Goal: Task Accomplishment & Management: Manage account settings

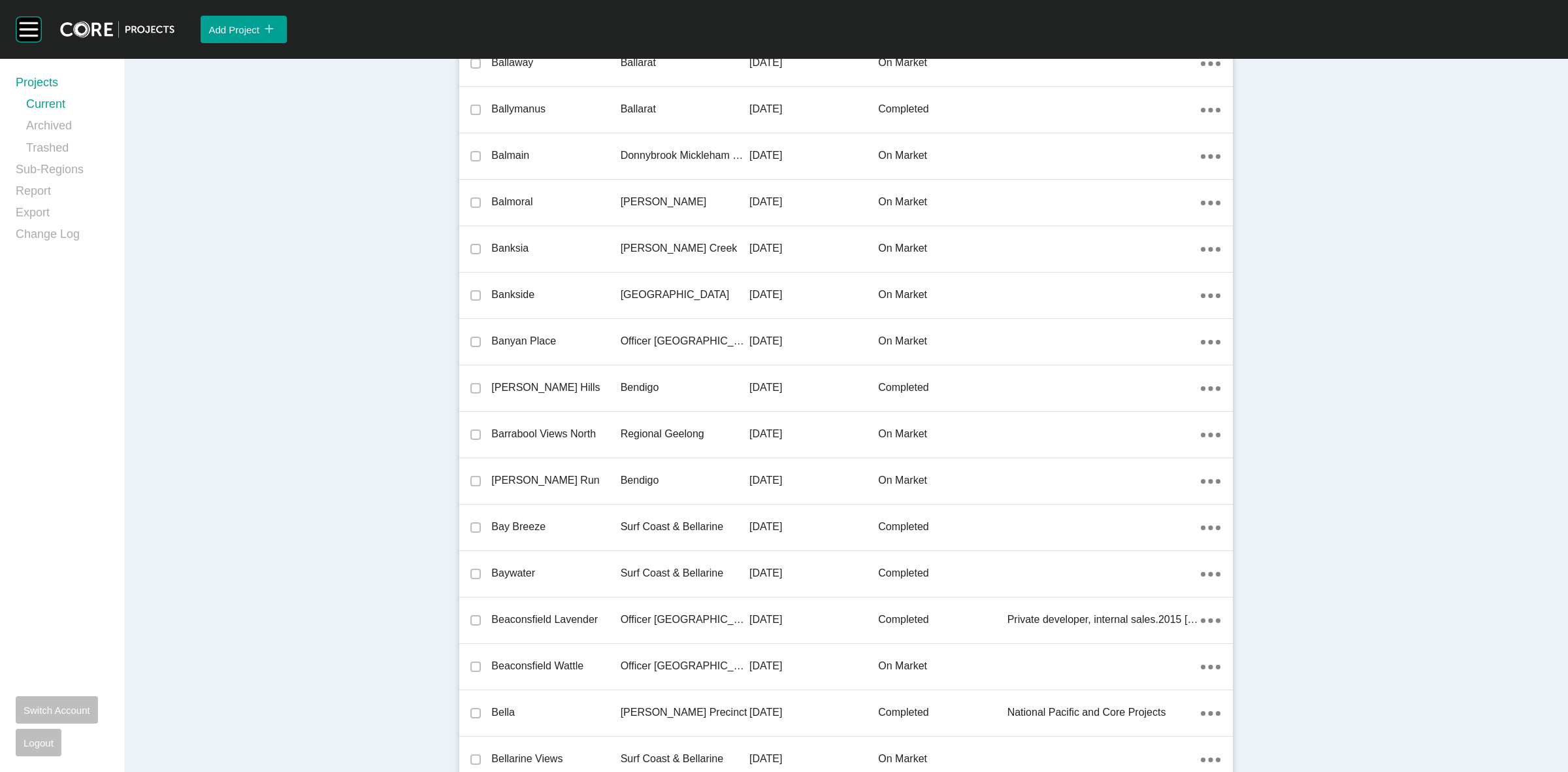
scroll to position [12960, 0]
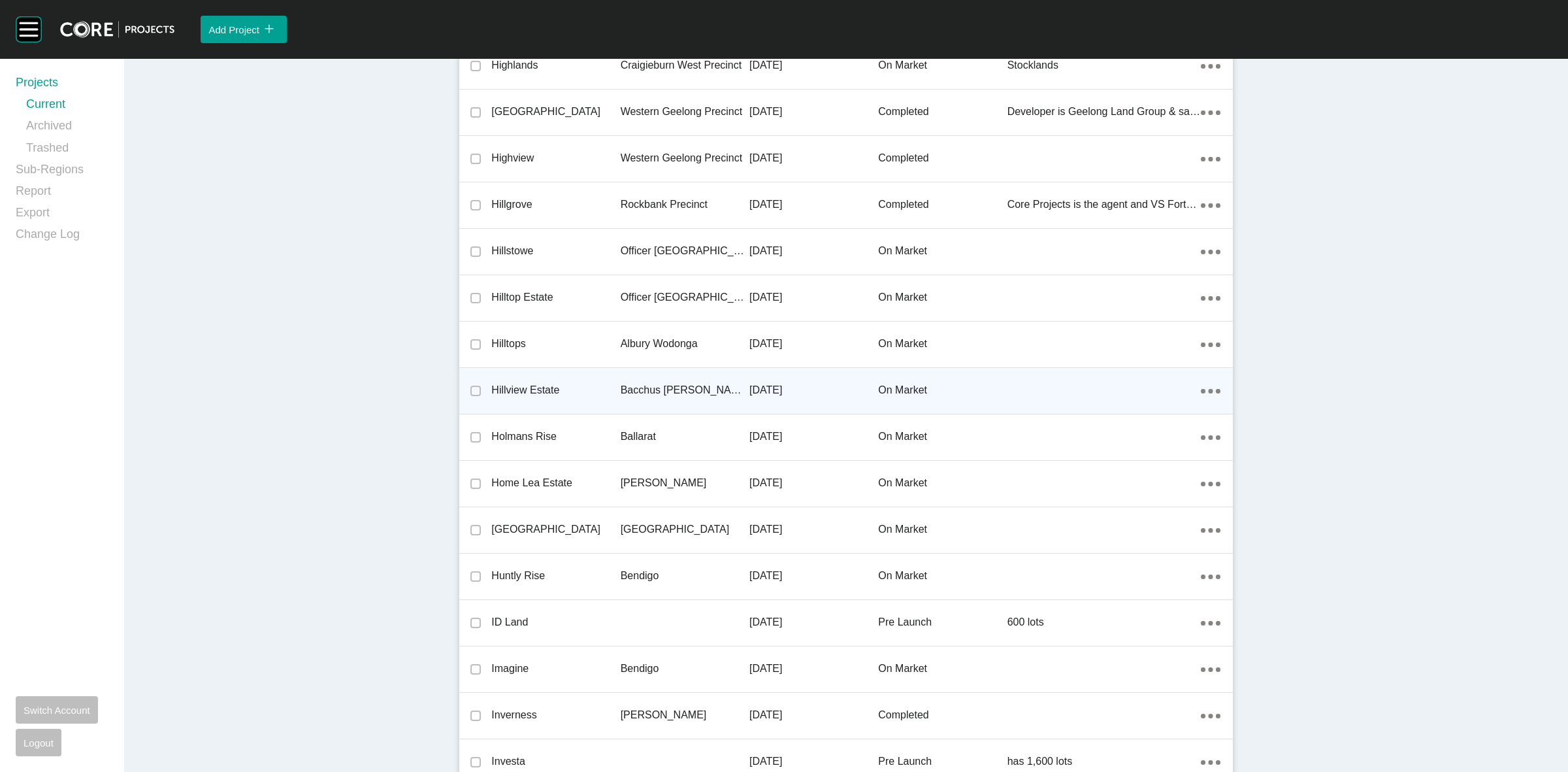
click at [725, 383] on p "Bacchus [PERSON_NAME] Precinct" at bounding box center [685, 389] width 129 height 14
click at [673, 389] on div "Group 2 Created with Sketch. . Add Project icon/tick copy 11 Created with Sketc…" at bounding box center [784, 386] width 1568 height 772
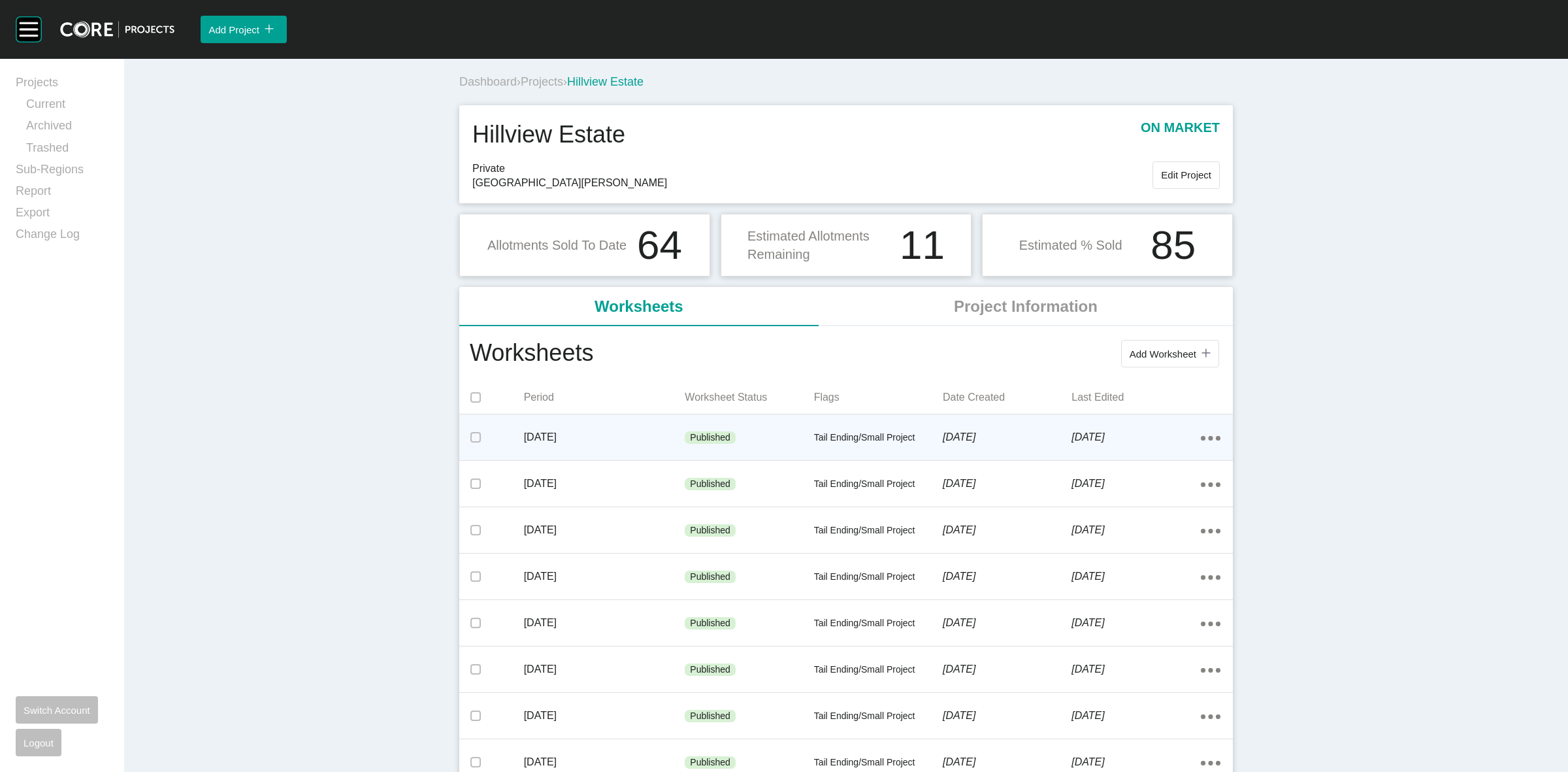
click at [764, 434] on div "Published" at bounding box center [749, 437] width 129 height 39
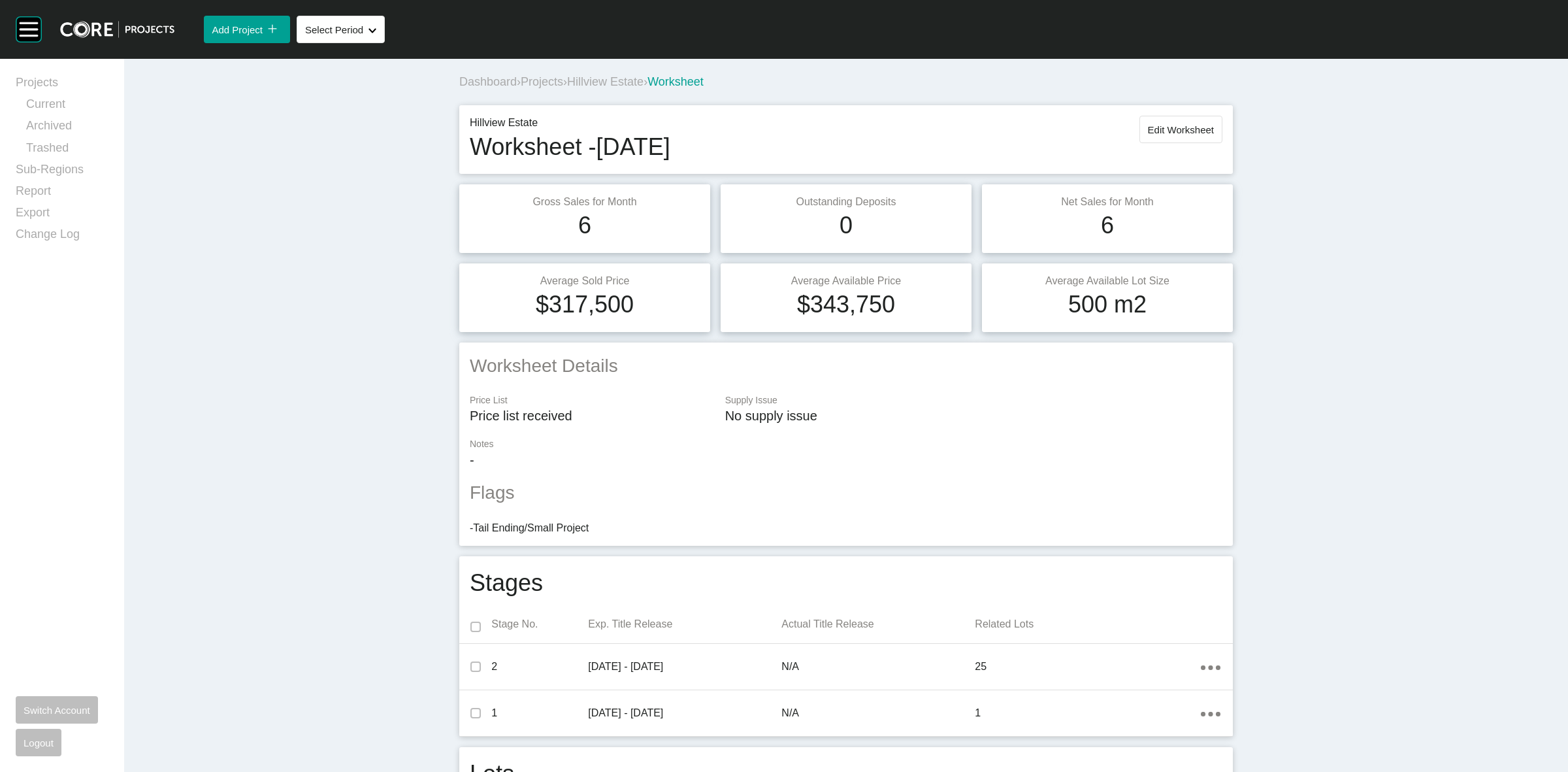
click at [599, 81] on span "Hillview Estate" at bounding box center [605, 82] width 76 height 13
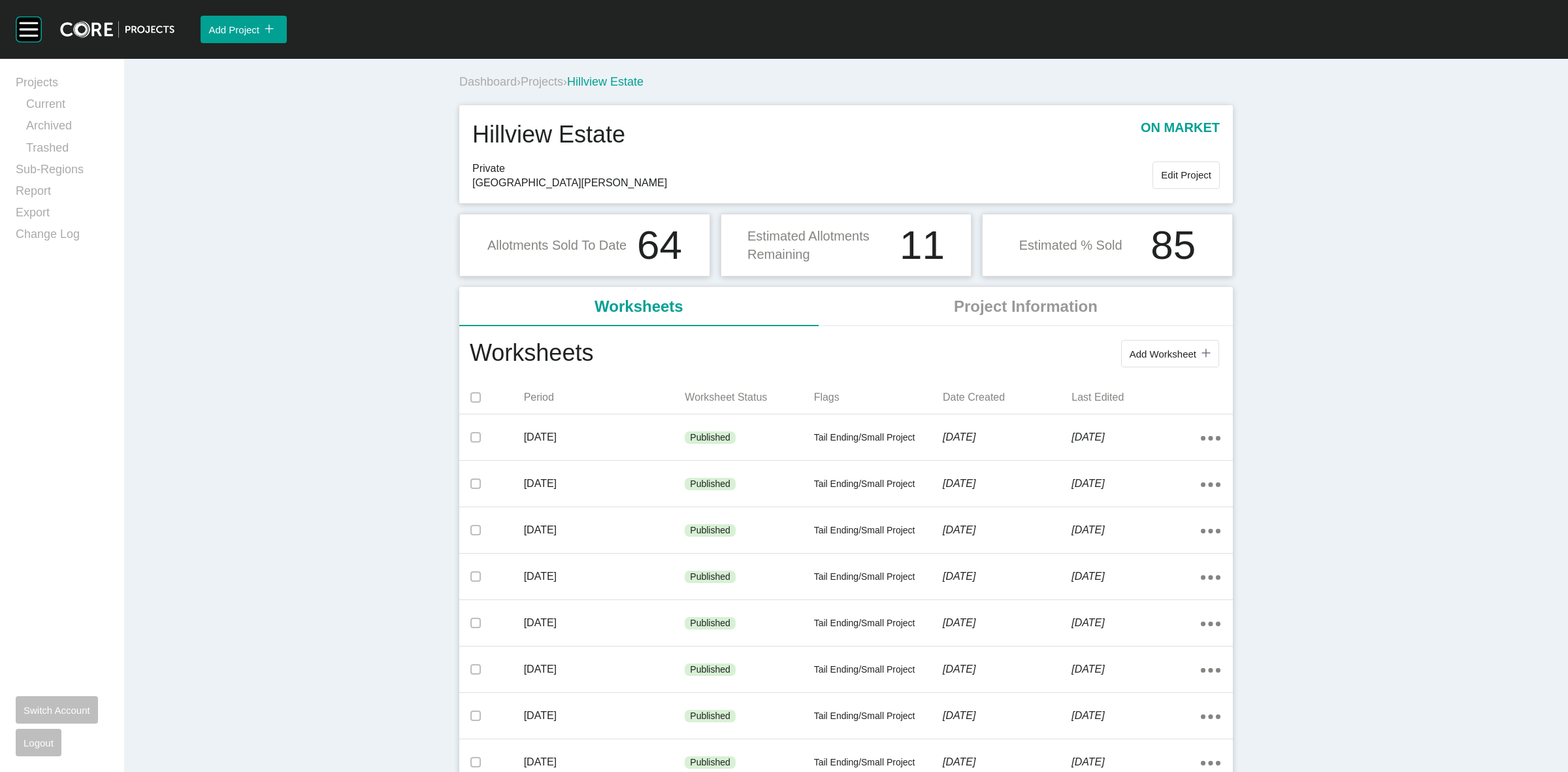
click at [554, 83] on span "Projects" at bounding box center [542, 82] width 42 height 13
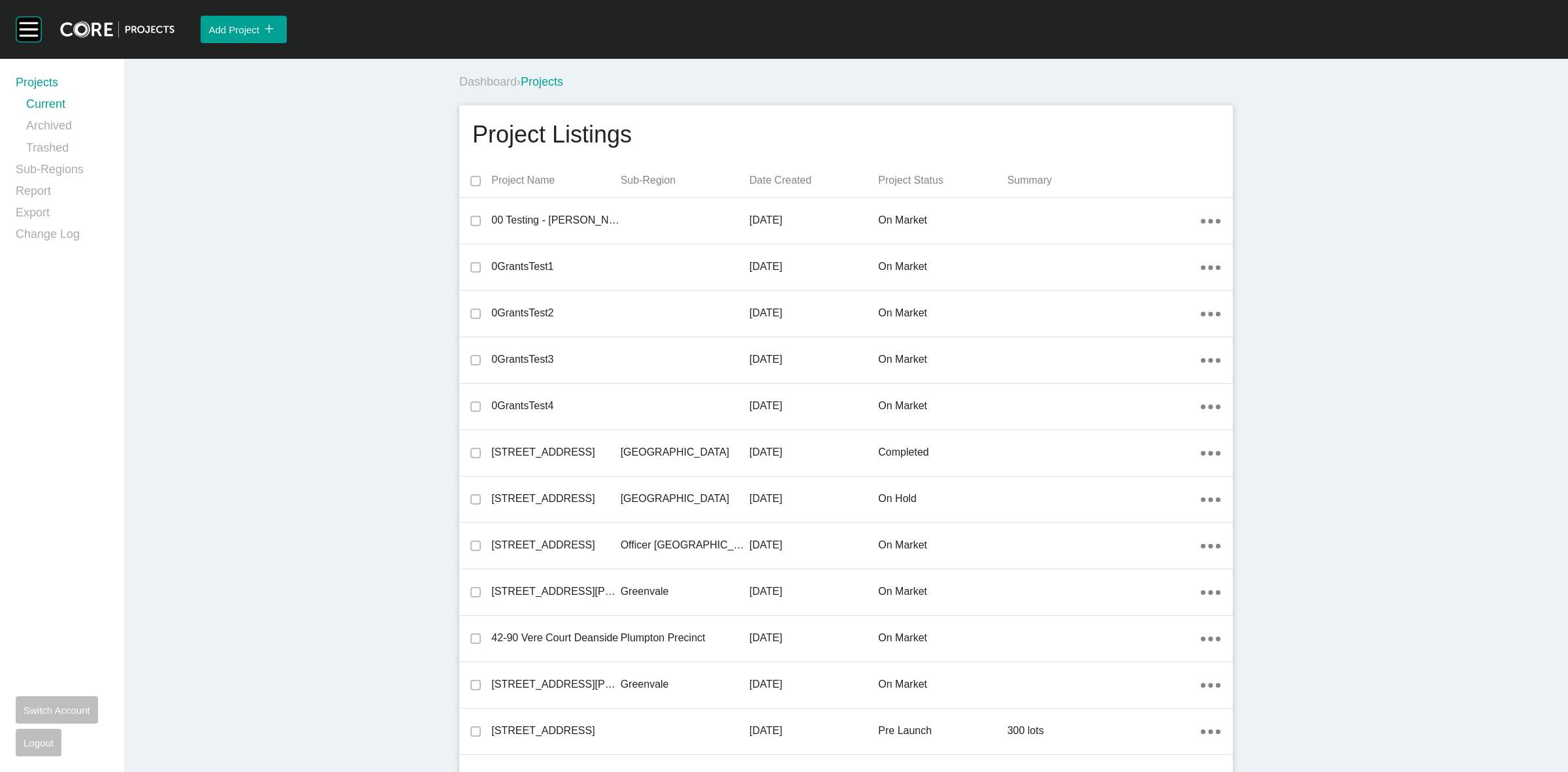
scroll to position [7348, 0]
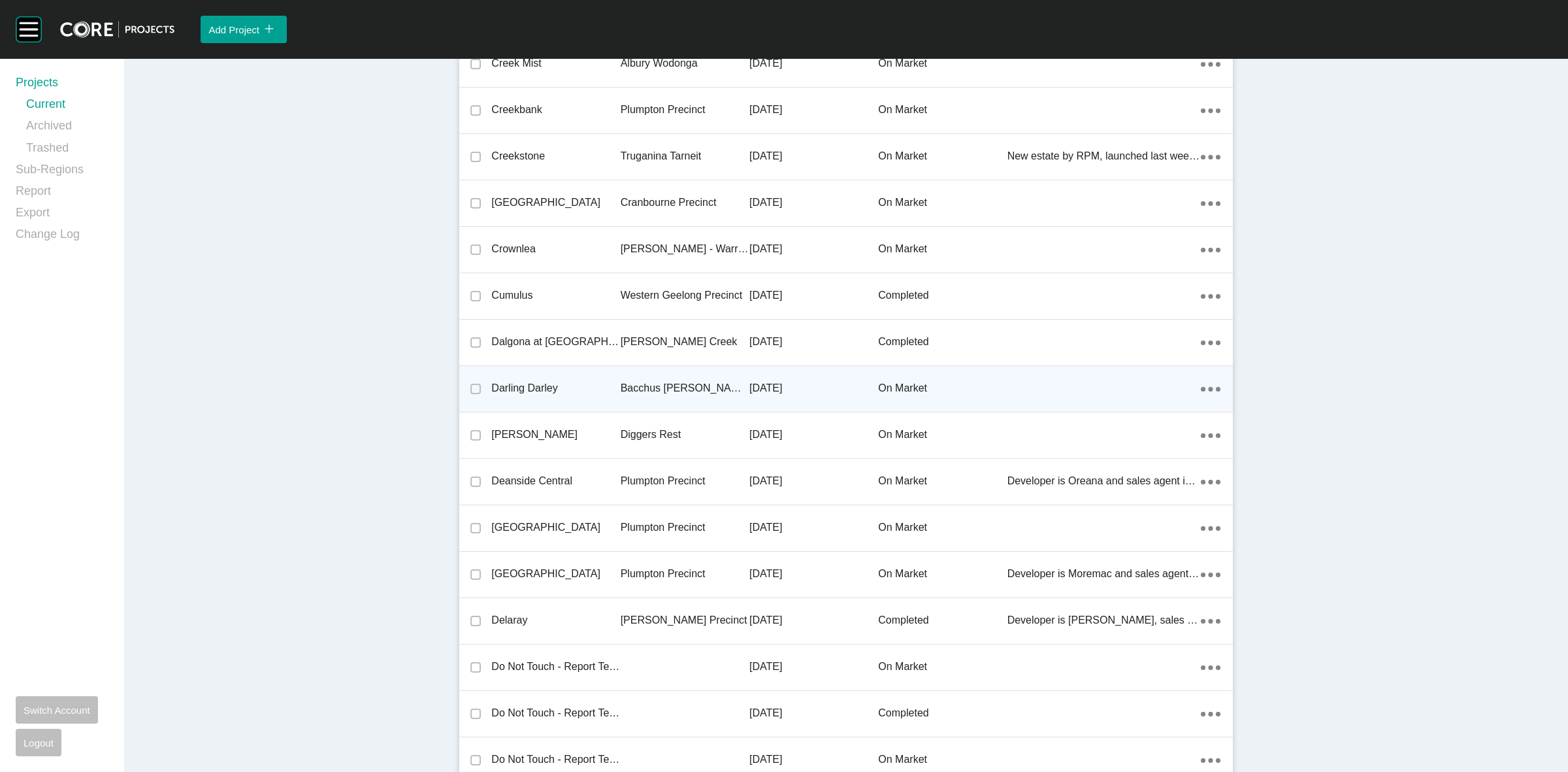
click at [661, 389] on p "Bacchus [PERSON_NAME] Precinct" at bounding box center [685, 388] width 129 height 14
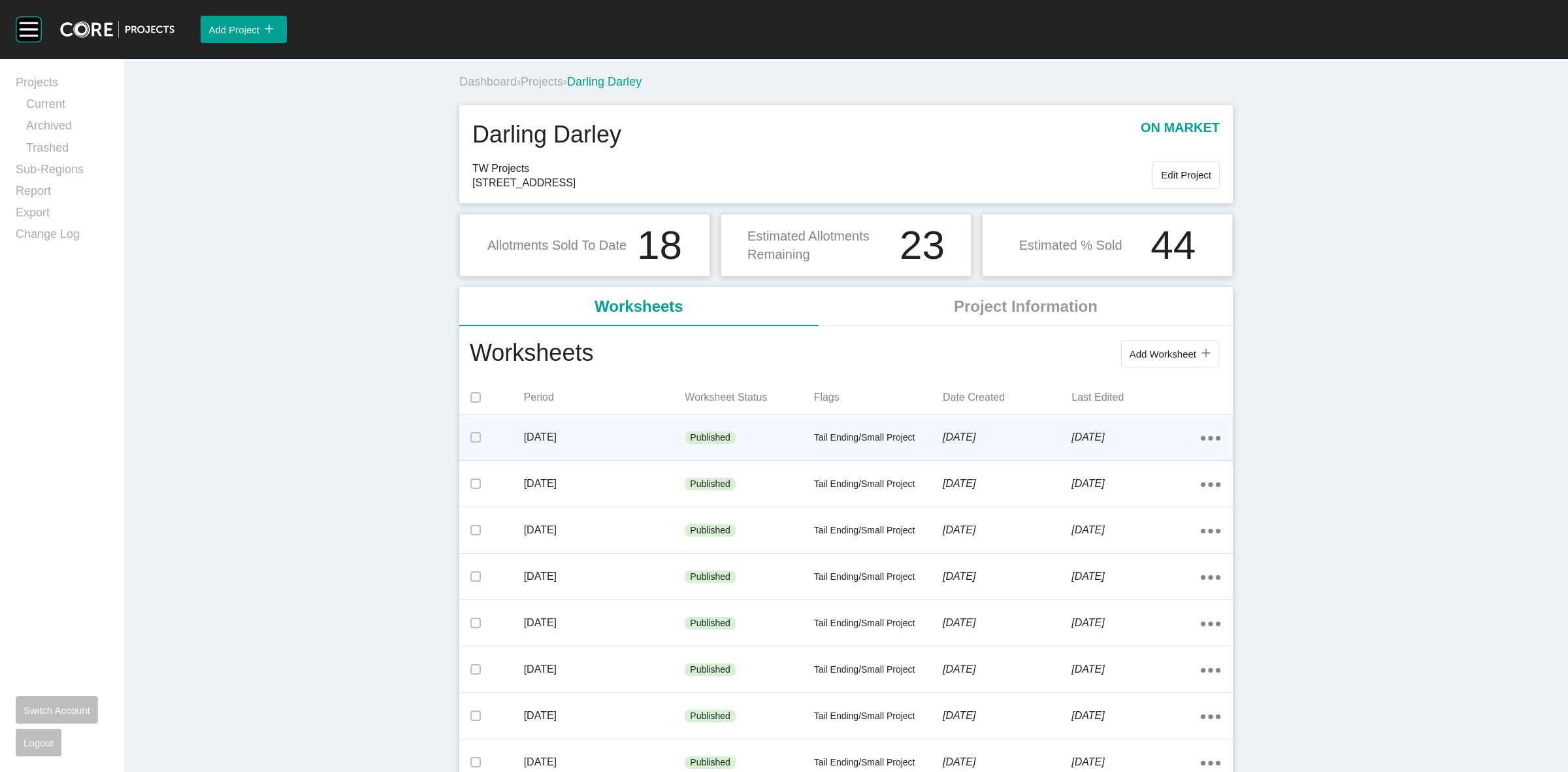
click at [676, 445] on div "[DATE]" at bounding box center [605, 437] width 161 height 41
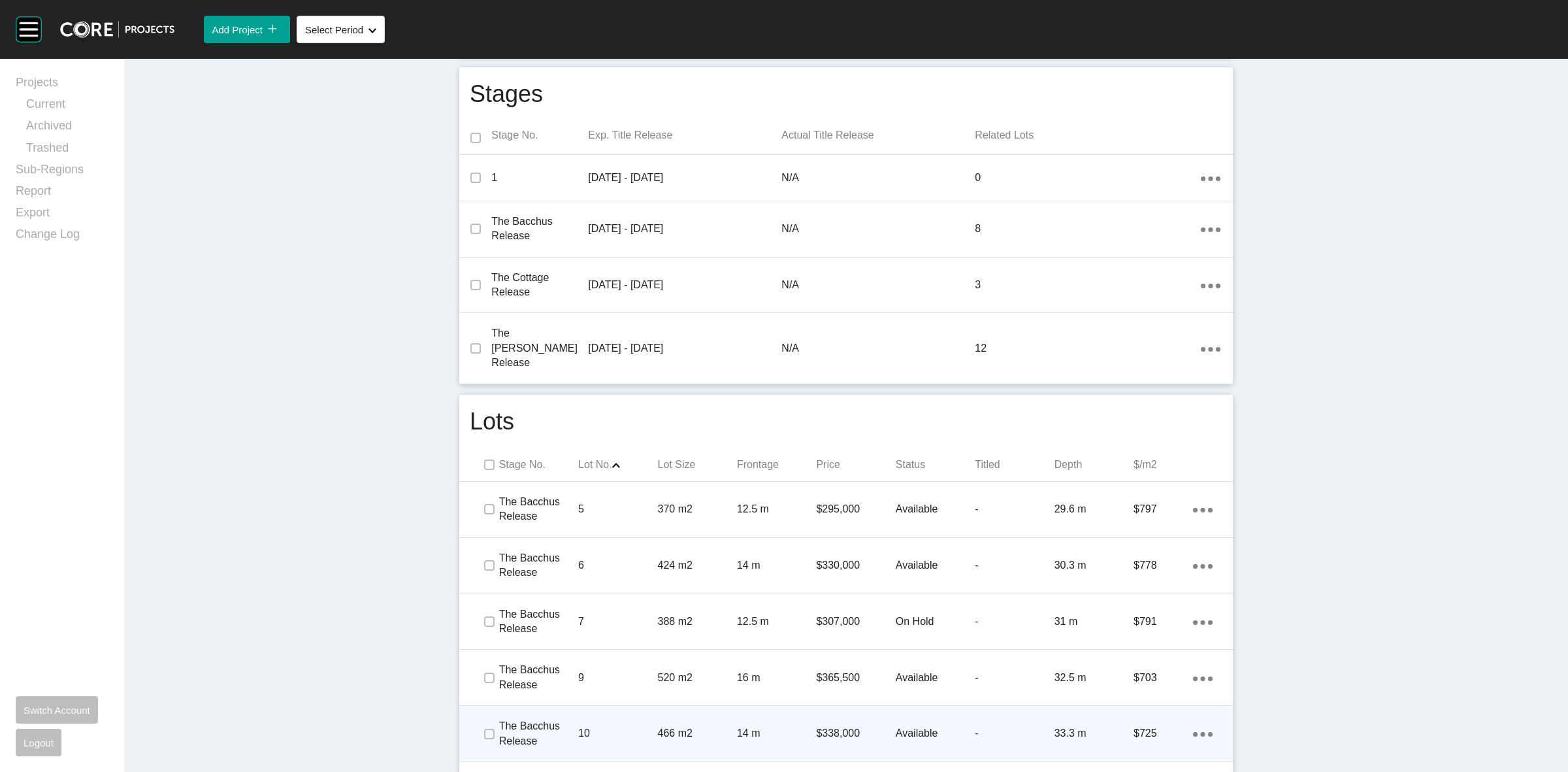
scroll to position [490, 0]
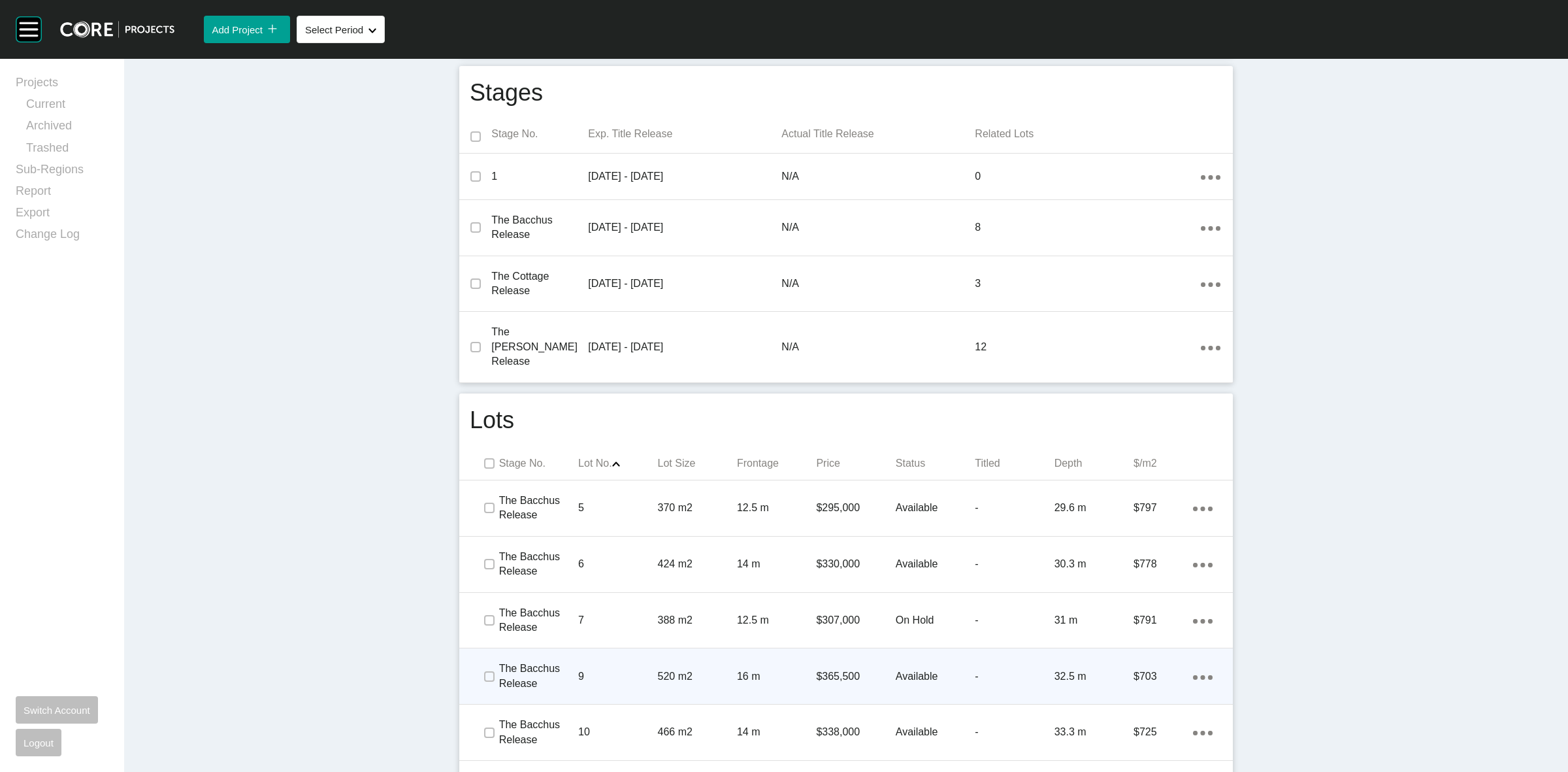
click at [773, 683] on div "The Bacchus Release 9 520 m2 16 m $365,500 Available - 32.5 m $703 Action Menu …" at bounding box center [846, 676] width 773 height 56
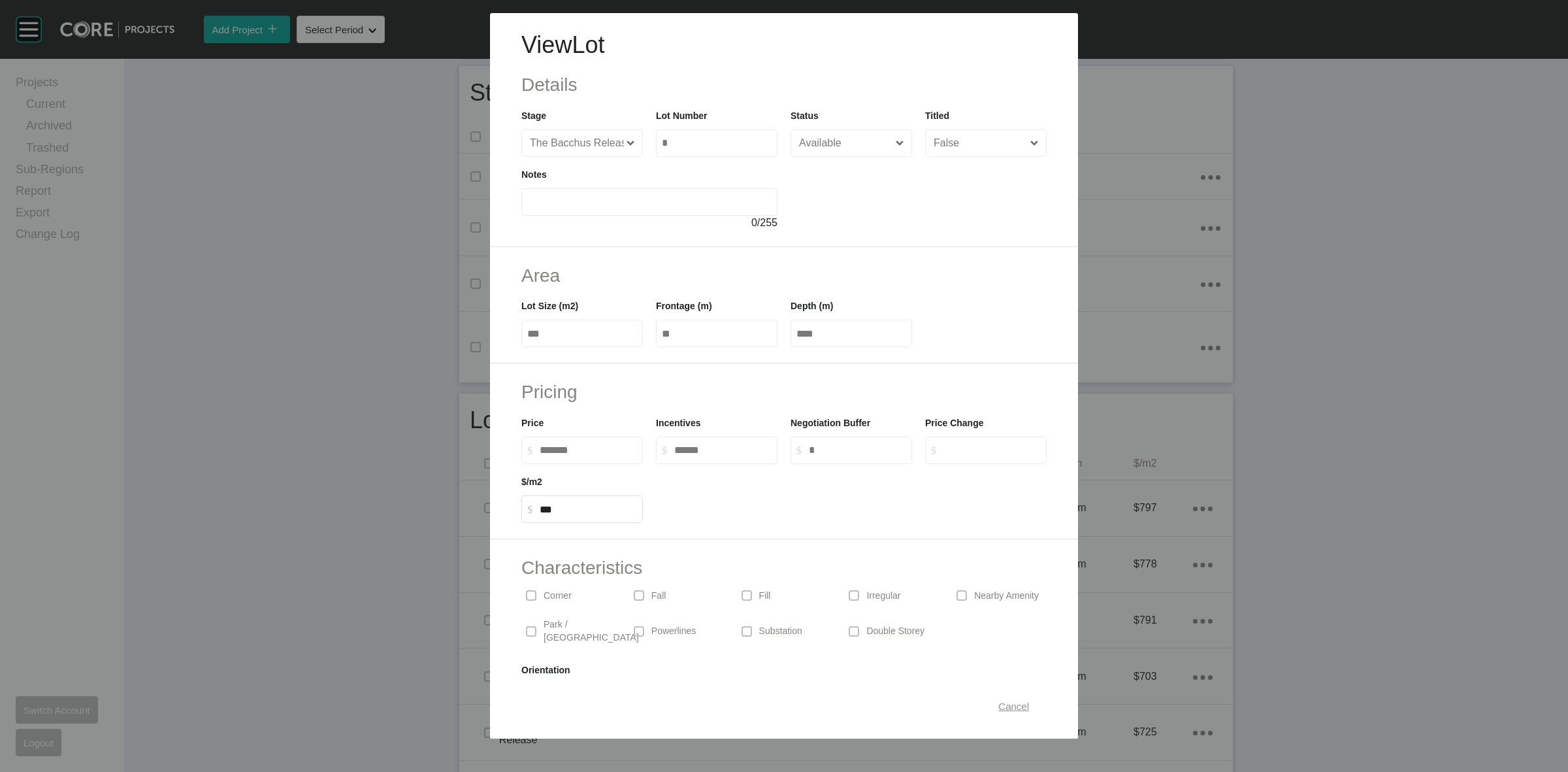
click at [998, 706] on span "Cancel" at bounding box center [1013, 705] width 30 height 11
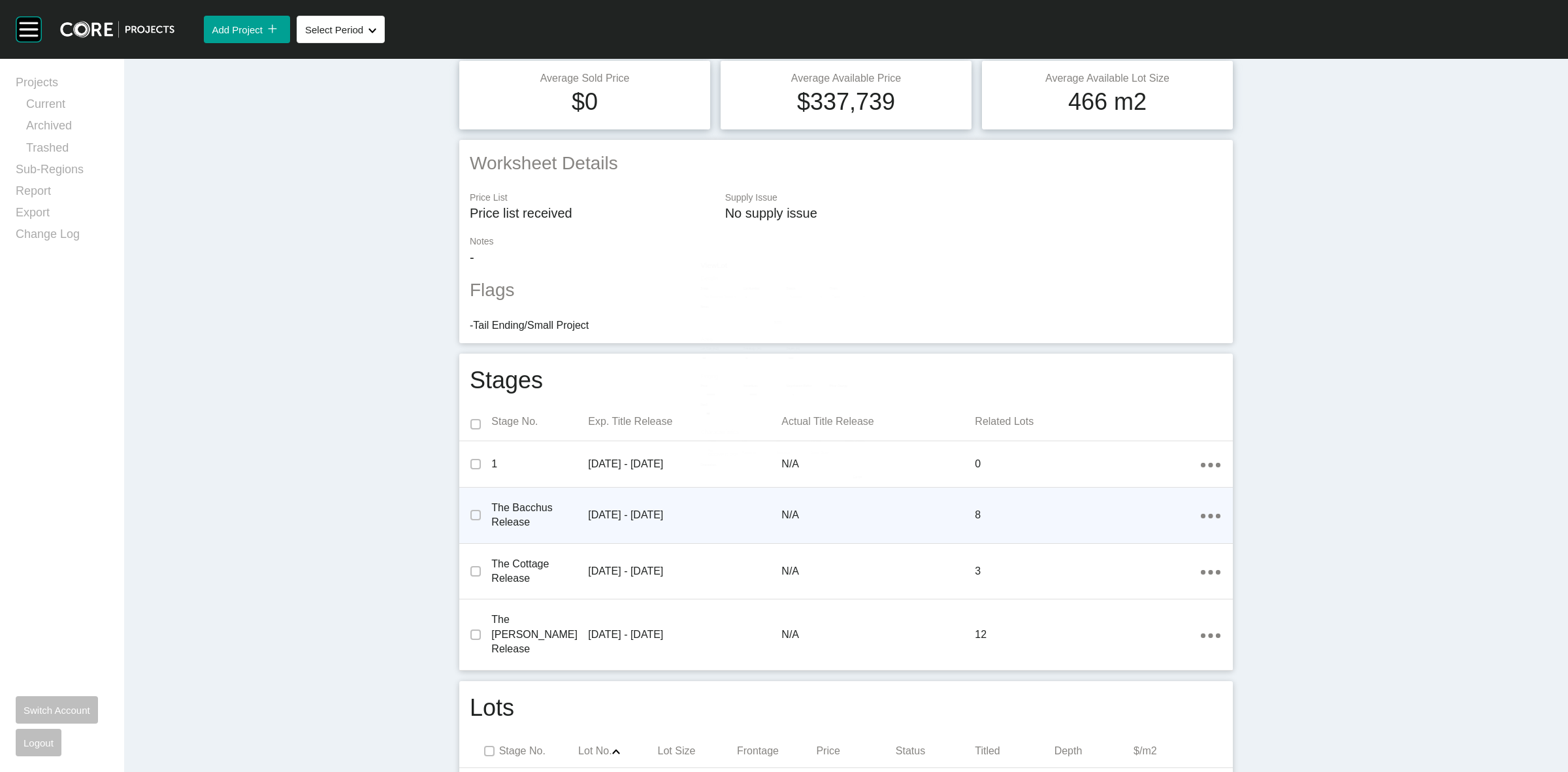
scroll to position [0, 0]
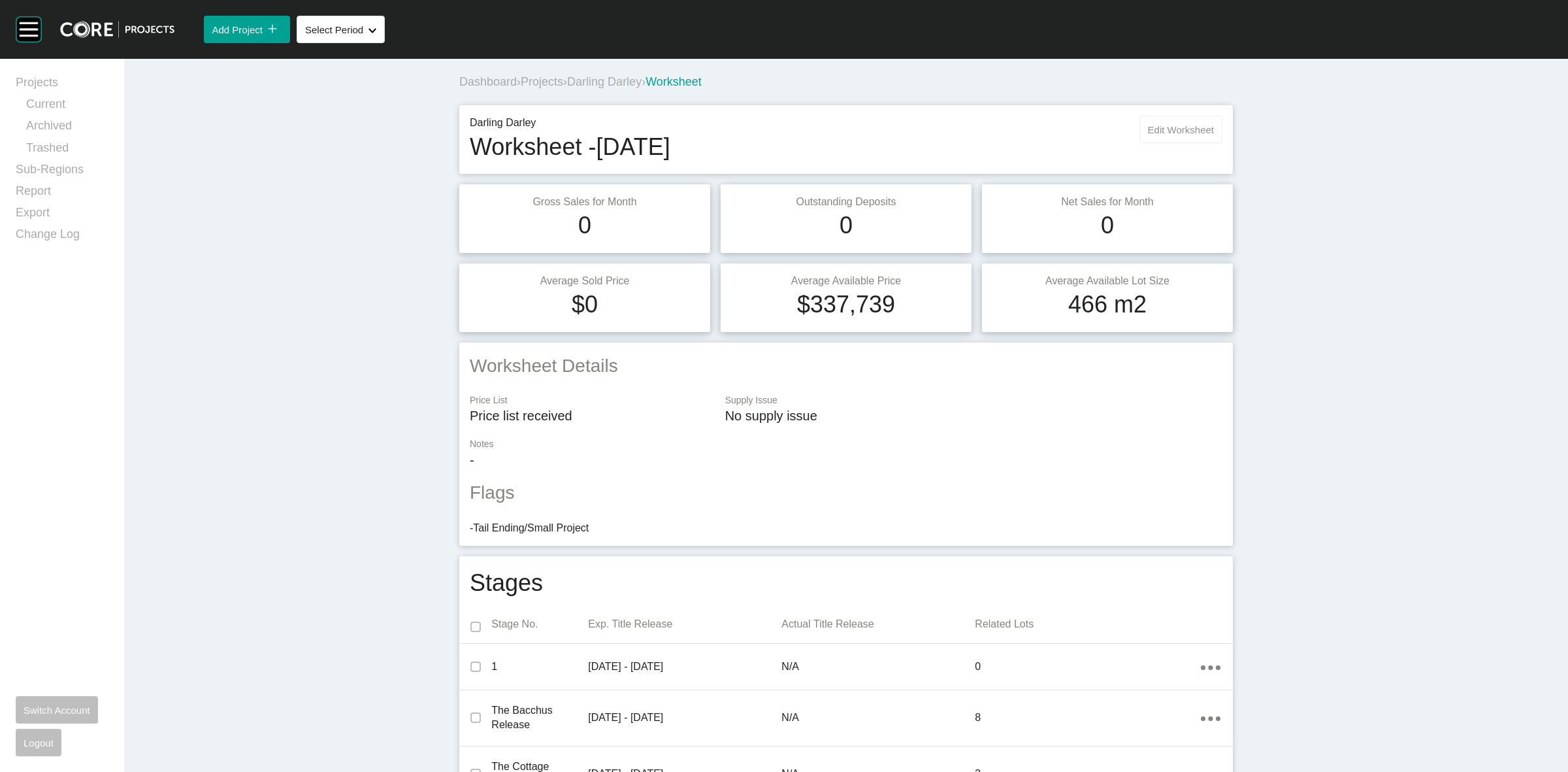
click at [1176, 131] on span "Edit Worksheet" at bounding box center [1180, 130] width 66 height 11
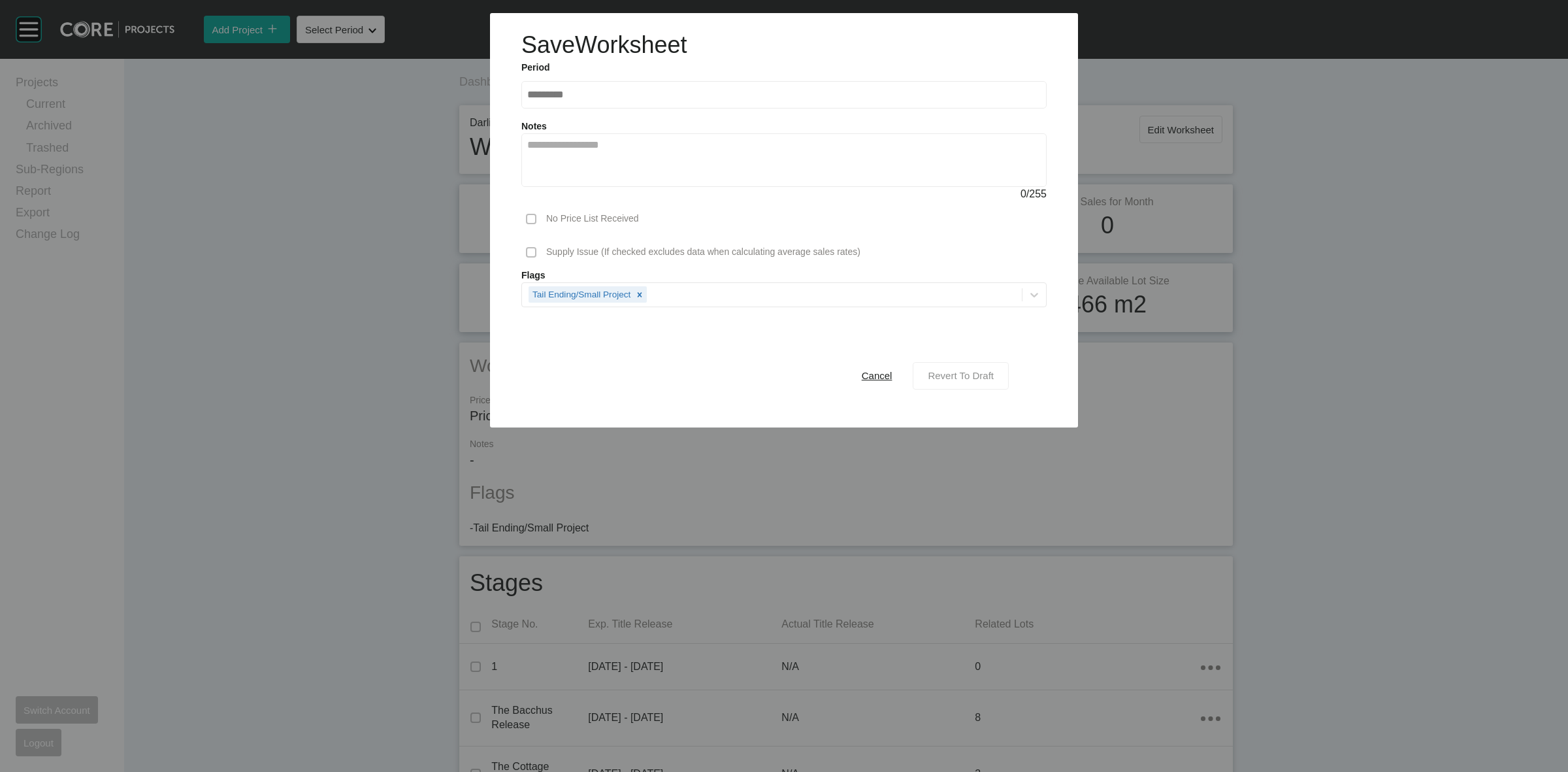
click at [963, 377] on span "Revert To Draft" at bounding box center [960, 375] width 66 height 11
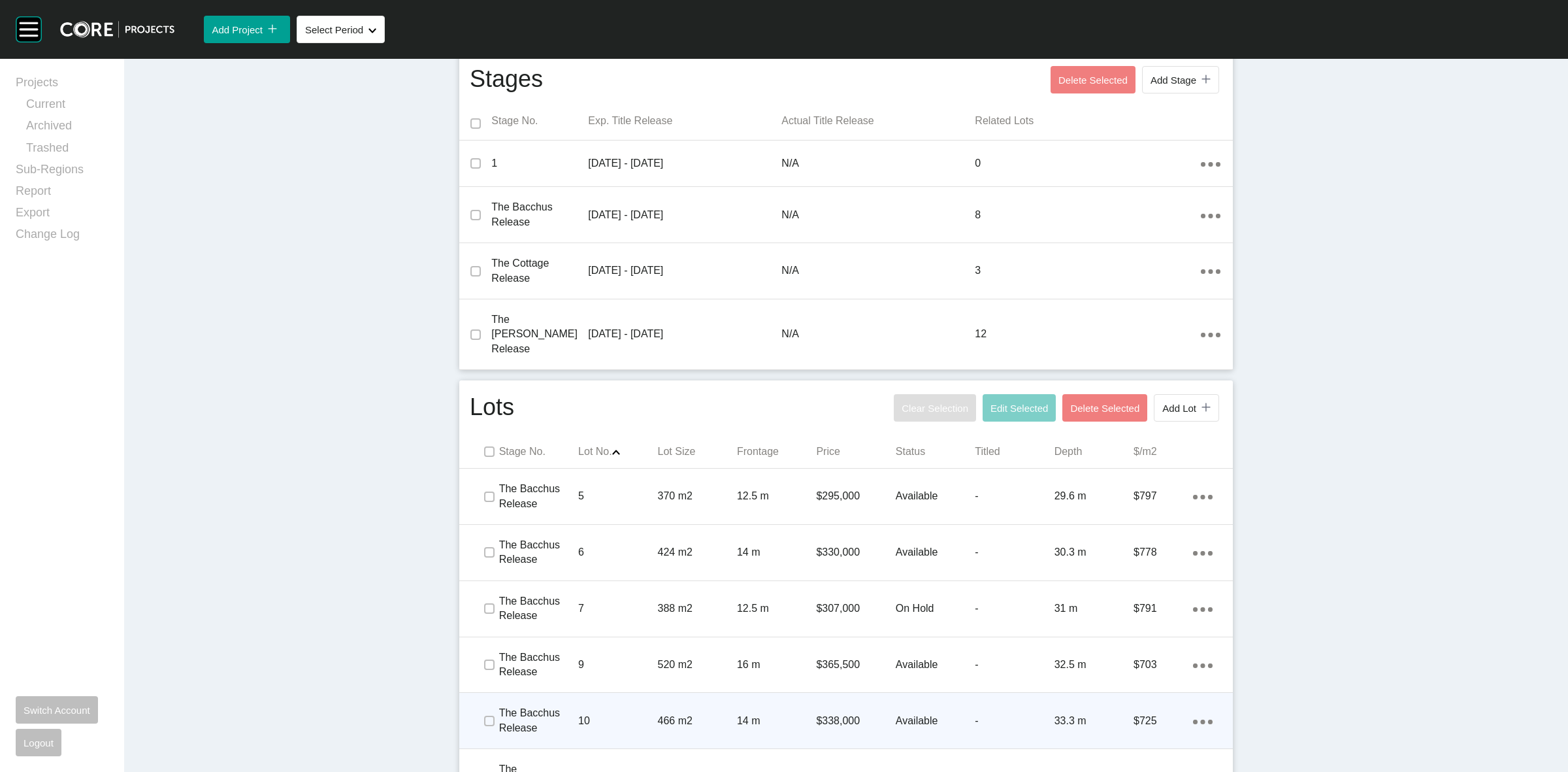
scroll to position [654, 0]
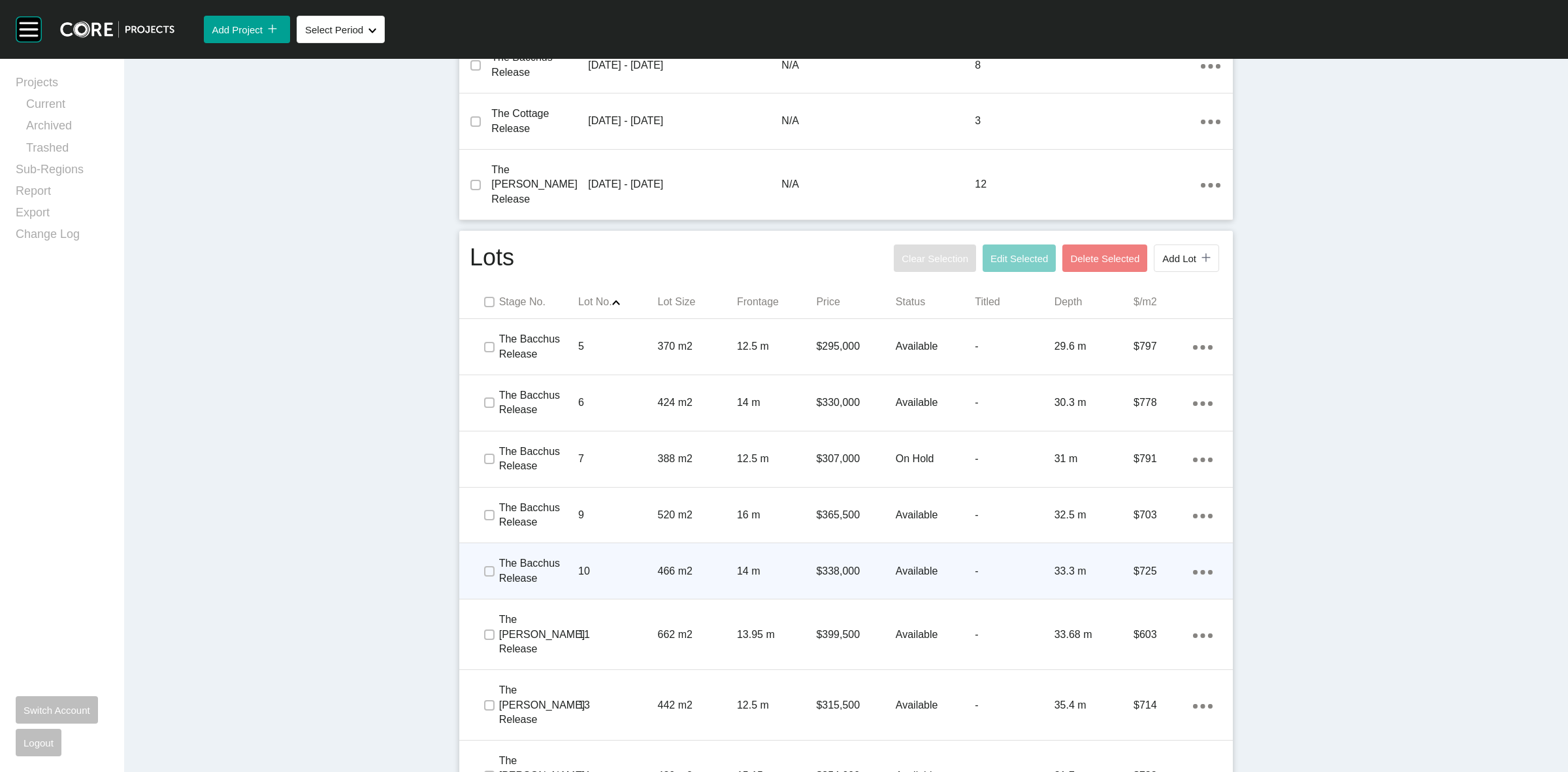
click at [673, 551] on div "466 m2" at bounding box center [697, 571] width 79 height 41
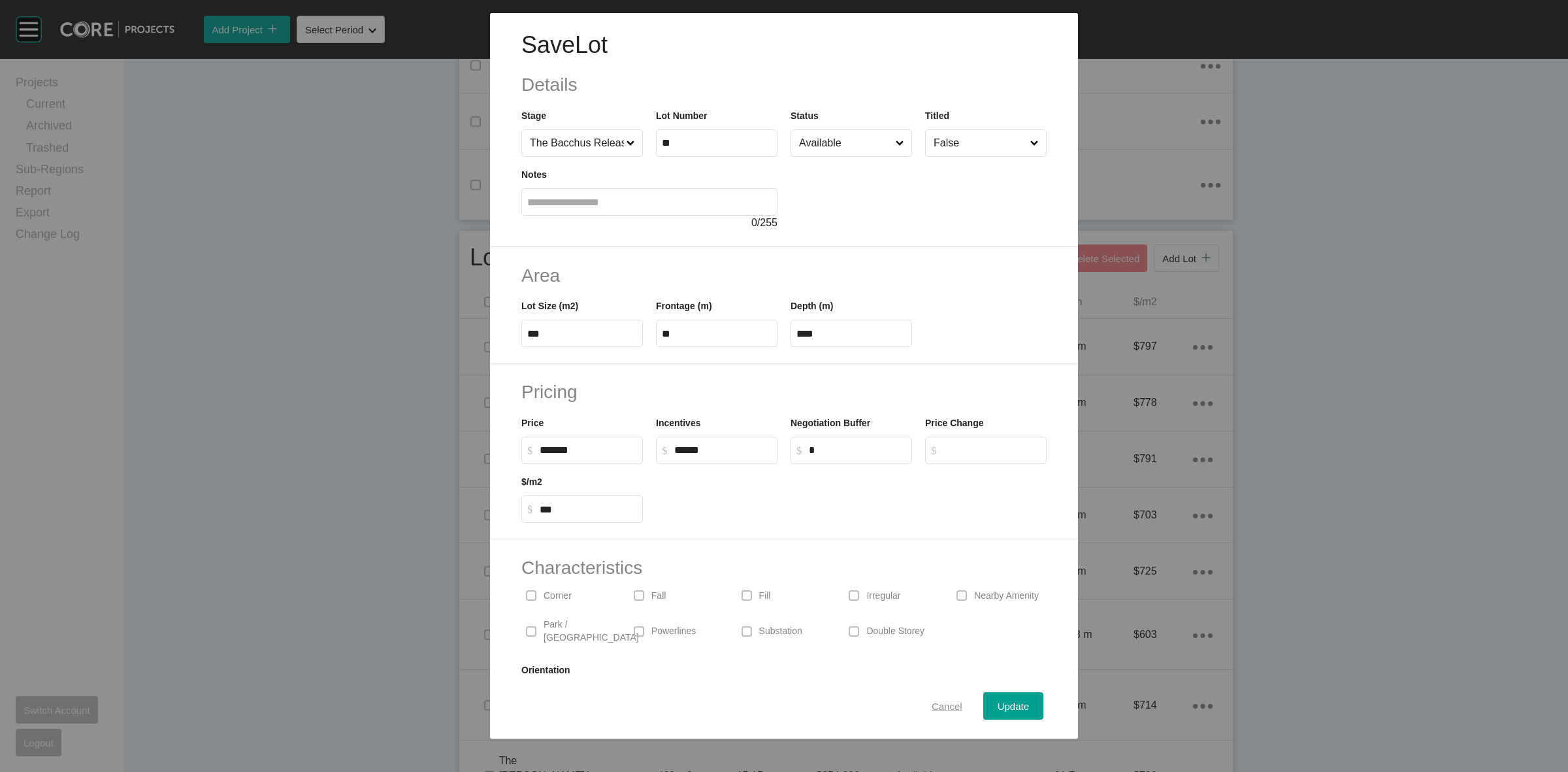
click at [944, 706] on span "Cancel" at bounding box center [946, 705] width 30 height 11
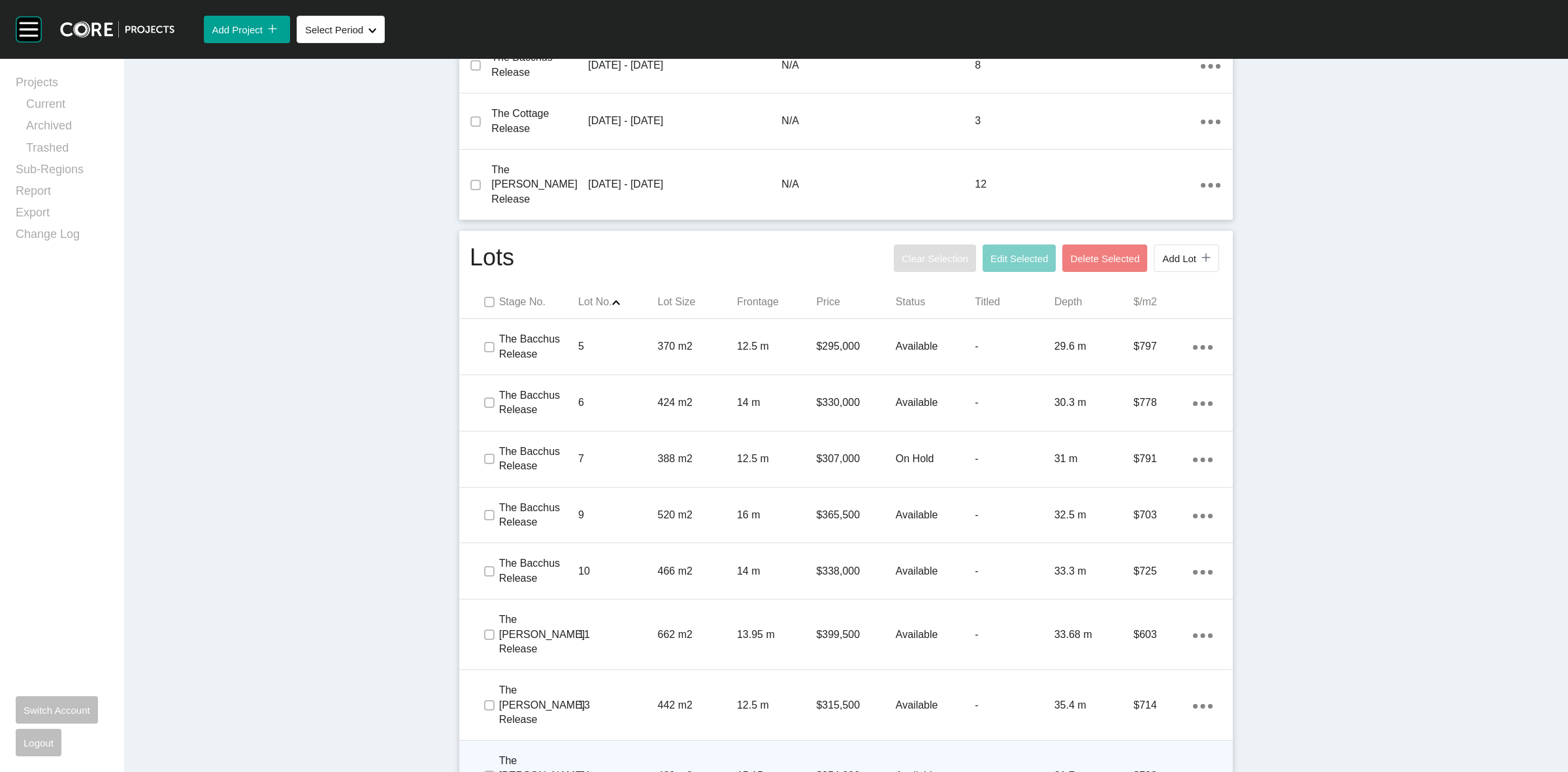
click at [880, 756] on div "$354,000" at bounding box center [855, 776] width 79 height 41
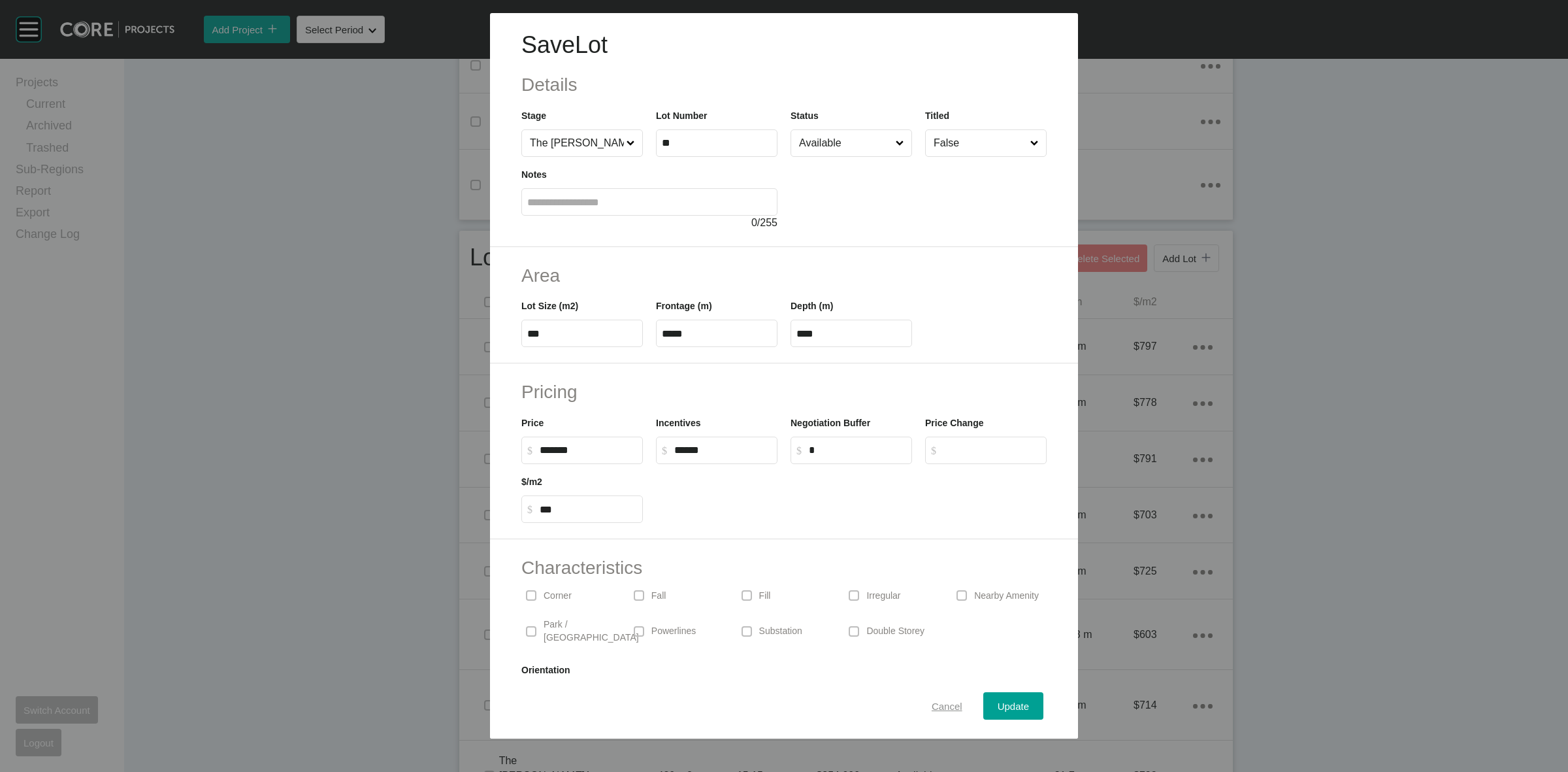
click at [943, 702] on span "Cancel" at bounding box center [946, 705] width 30 height 11
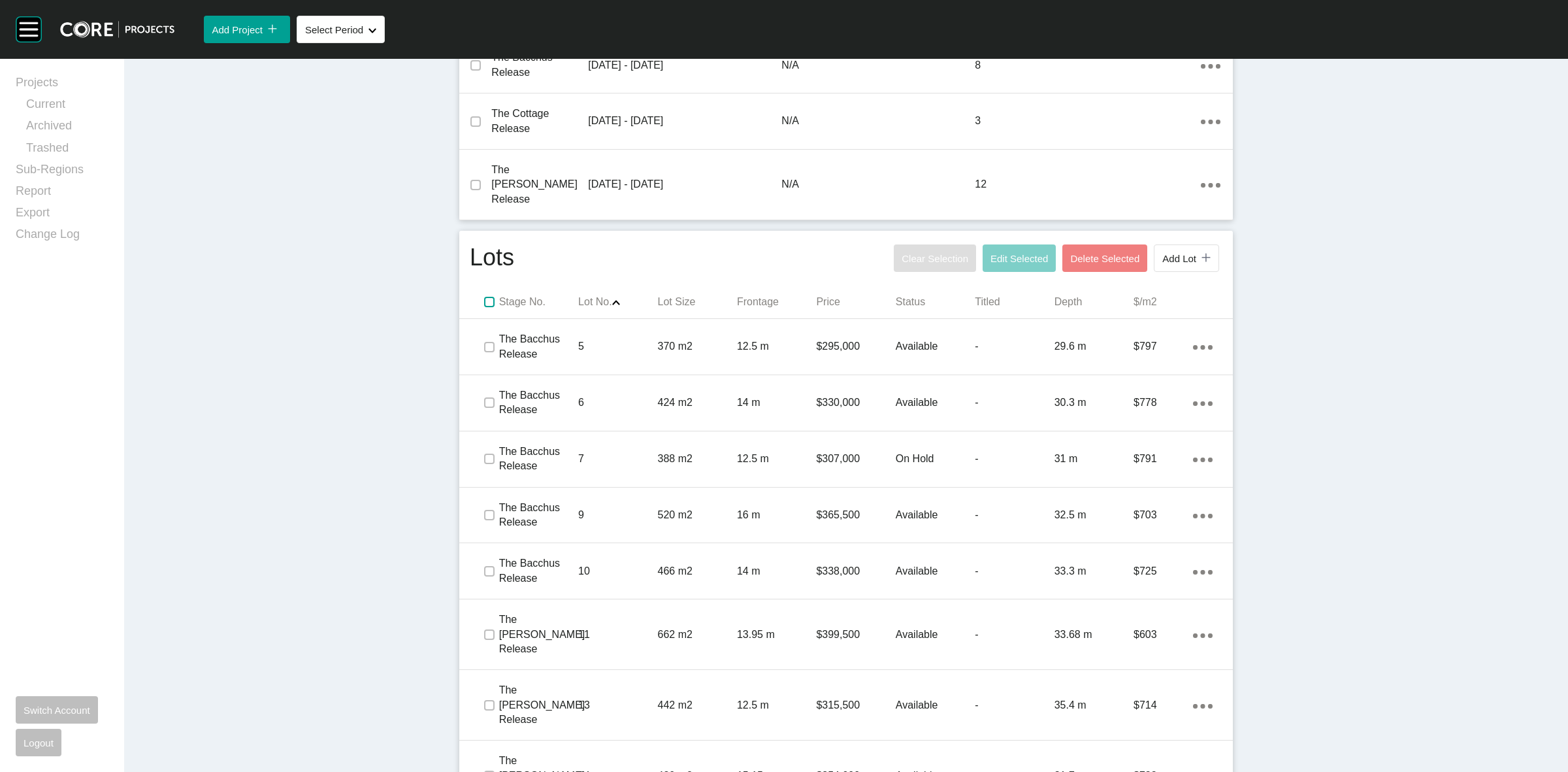
click at [485, 297] on label at bounding box center [489, 302] width 10 height 10
click at [990, 253] on span "Edit Selected" at bounding box center [1019, 258] width 58 height 11
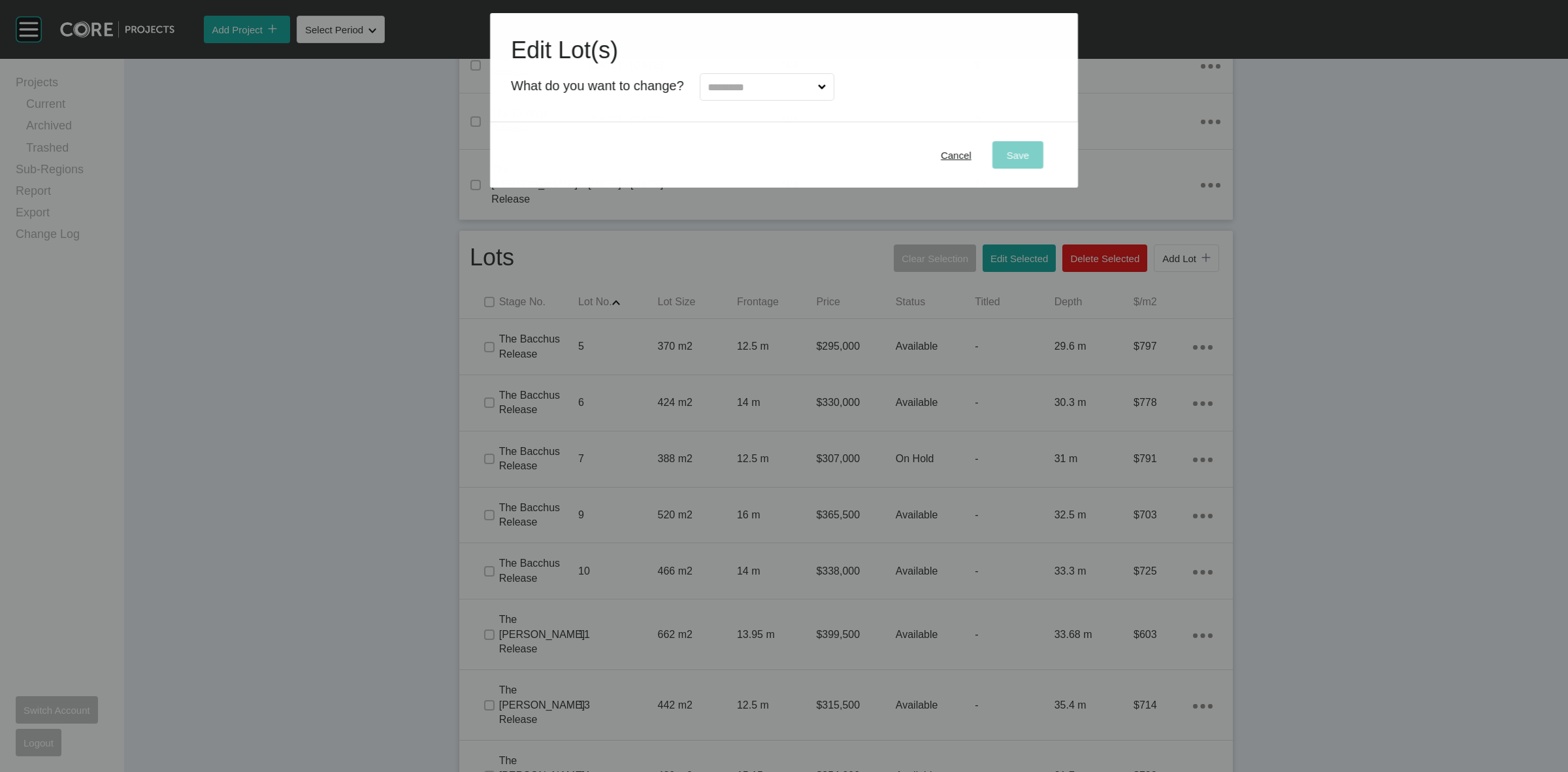
drag, startPoint x: 727, startPoint y: 86, endPoint x: 746, endPoint y: 103, distance: 25.5
click at [727, 87] on input "text" at bounding box center [761, 87] width 110 height 26
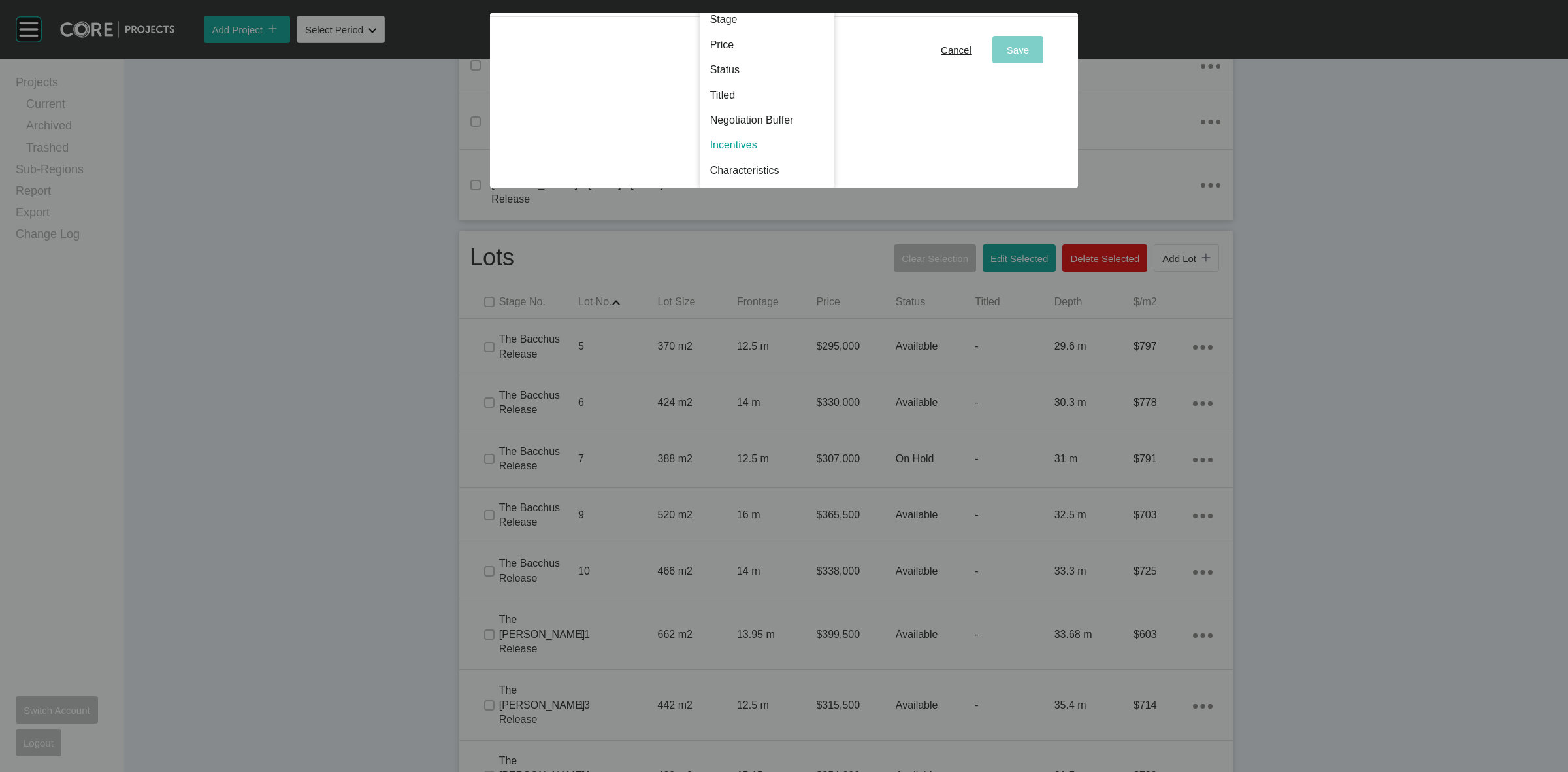
scroll to position [0, 0]
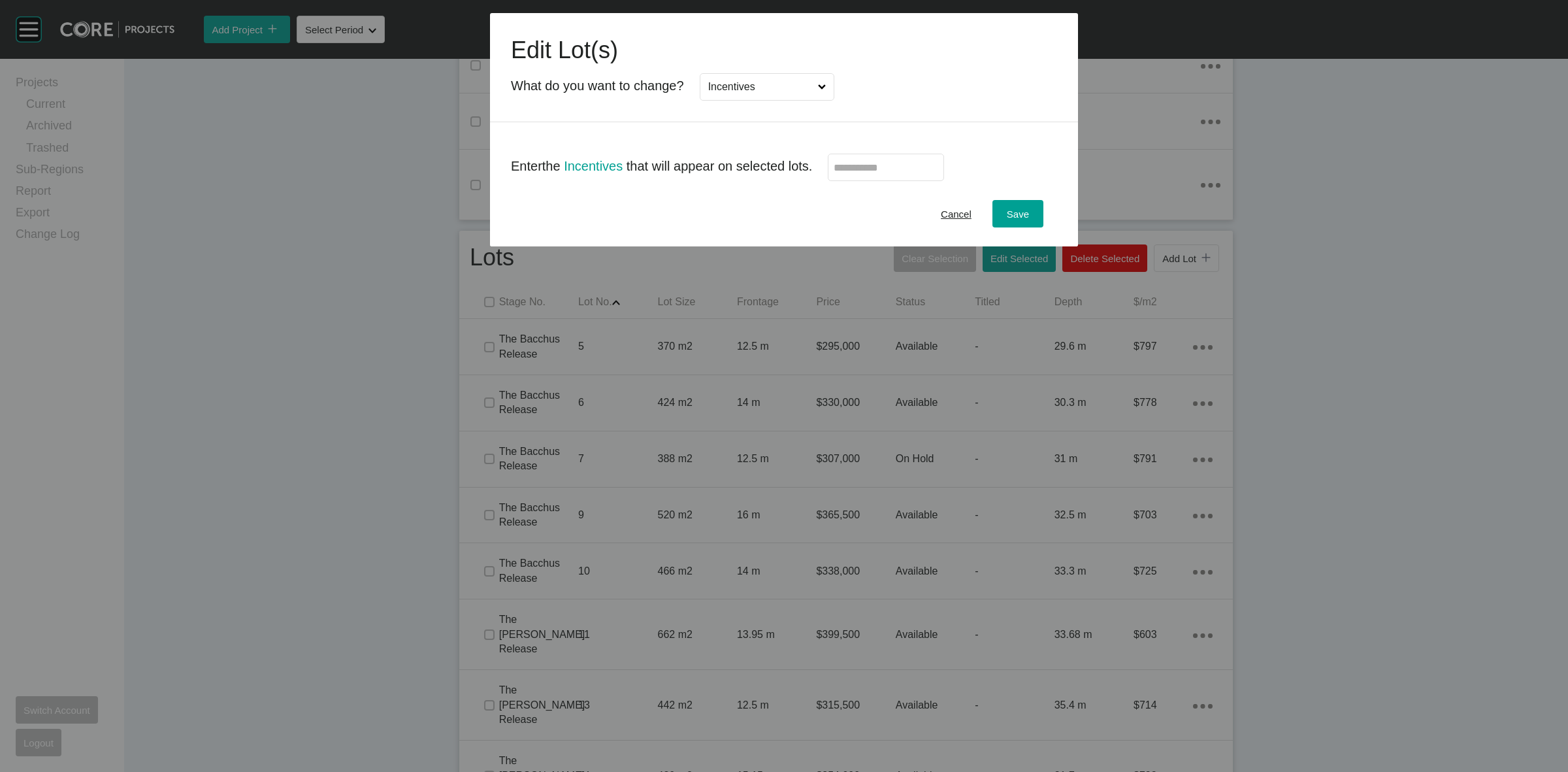
click at [851, 164] on input "text" at bounding box center [886, 167] width 104 height 11
type input "******"
click at [1040, 181] on div "Enter the Incentives that will appear on selected lots. ******" at bounding box center [784, 161] width 546 height 38
click at [1007, 218] on span "Save" at bounding box center [1018, 214] width 22 height 11
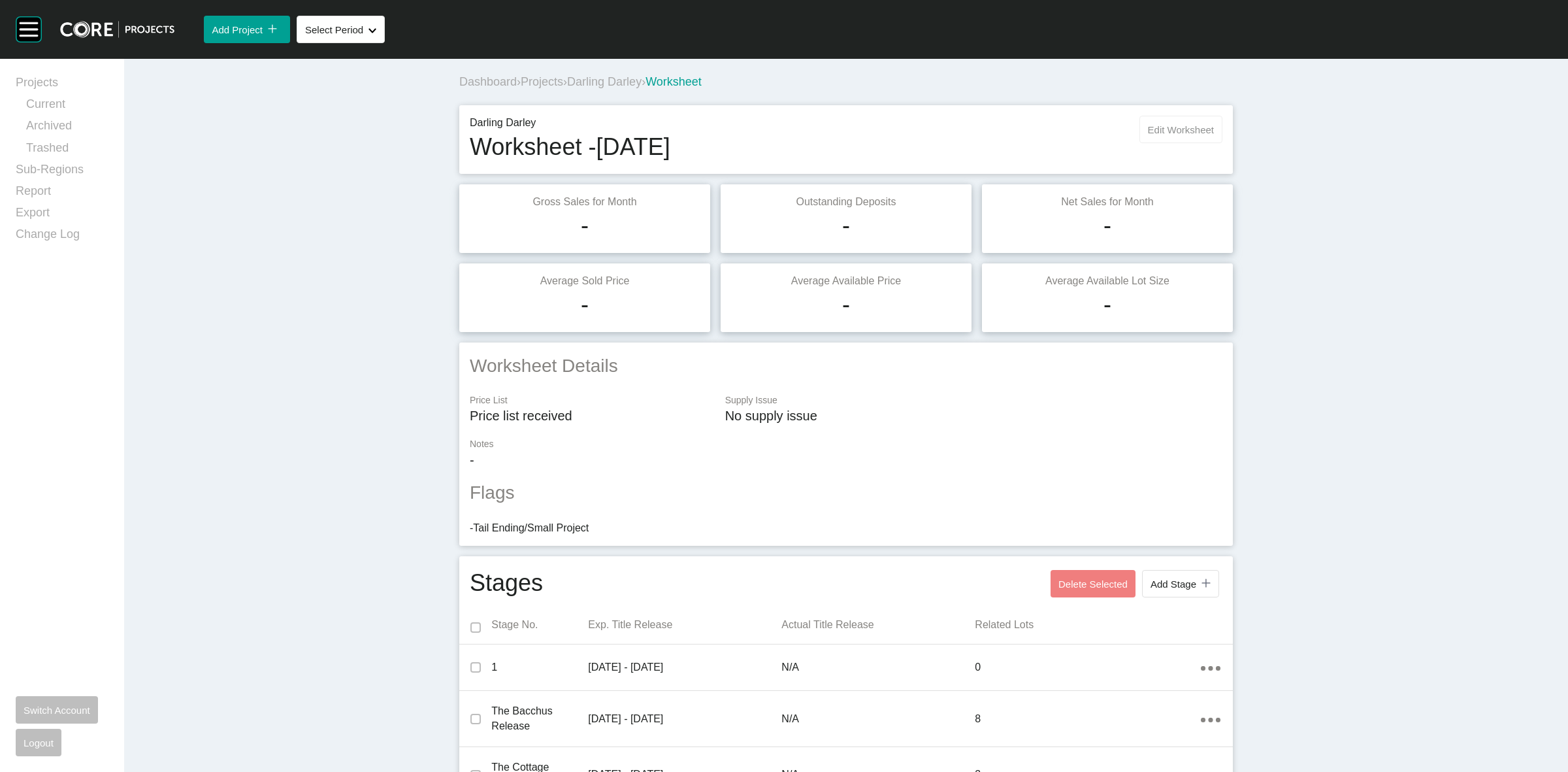
click at [1163, 131] on span "Edit Worksheet" at bounding box center [1180, 130] width 66 height 11
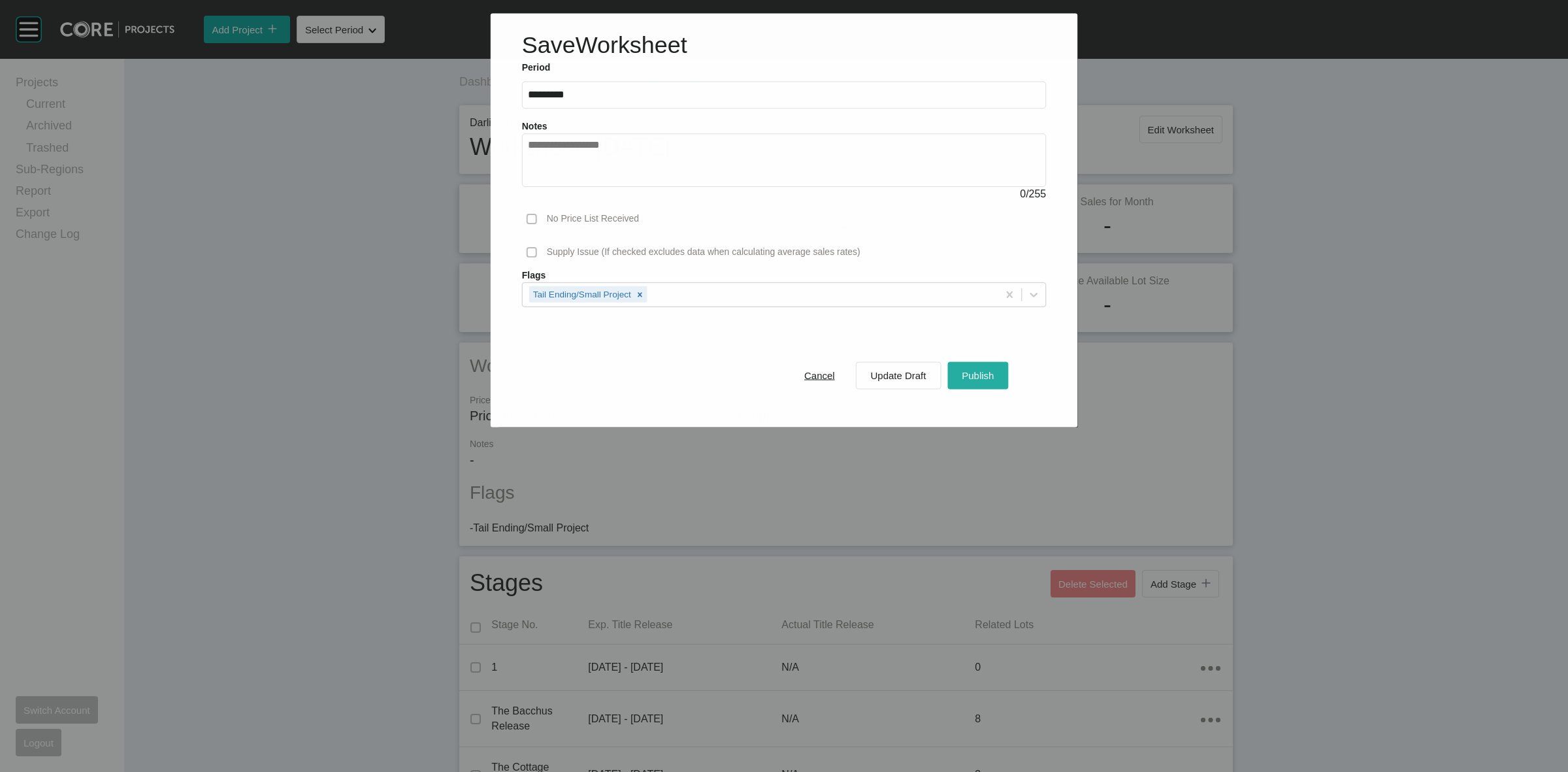
click at [987, 371] on span "Publish" at bounding box center [978, 375] width 32 height 11
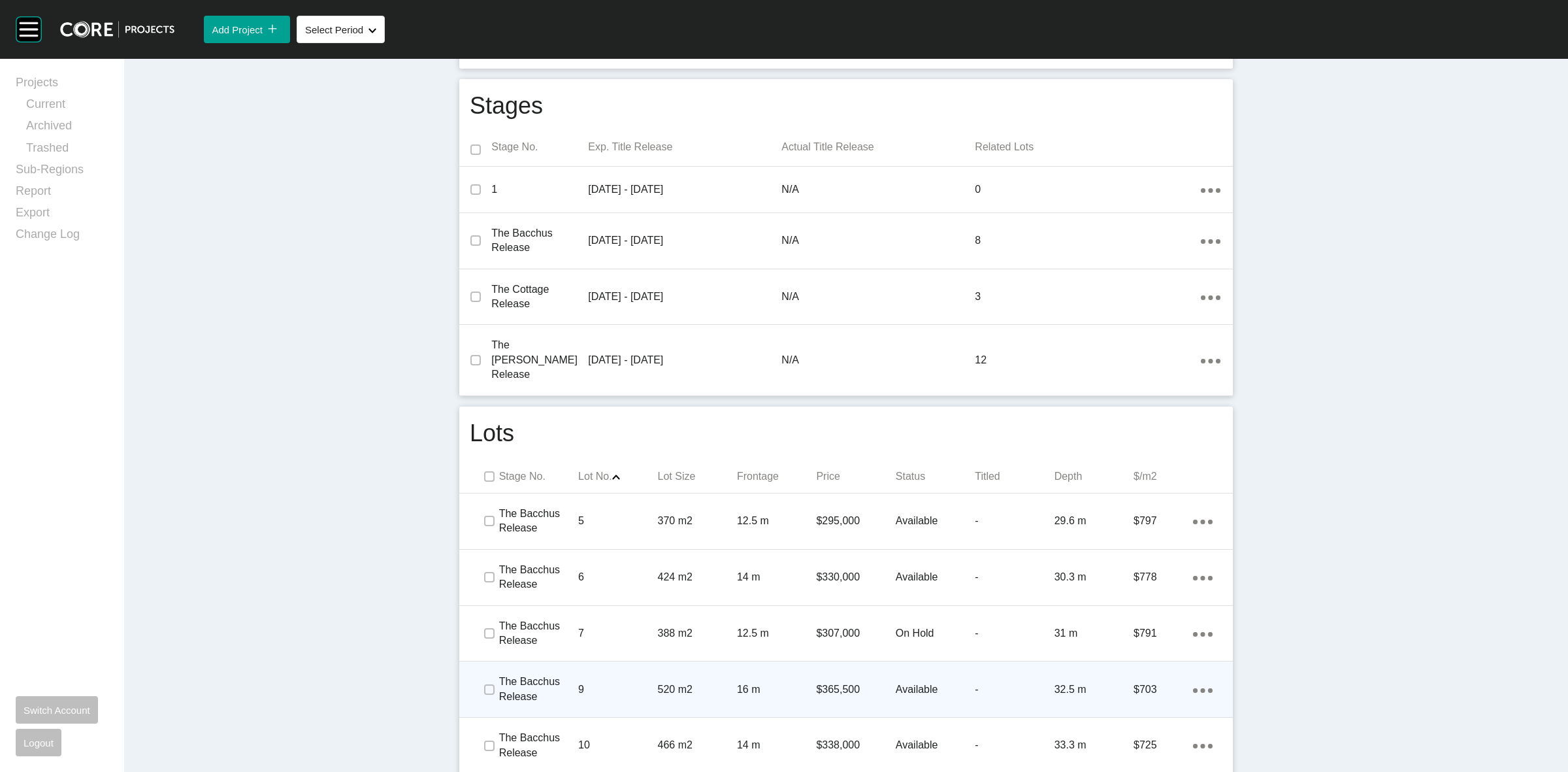
scroll to position [654, 0]
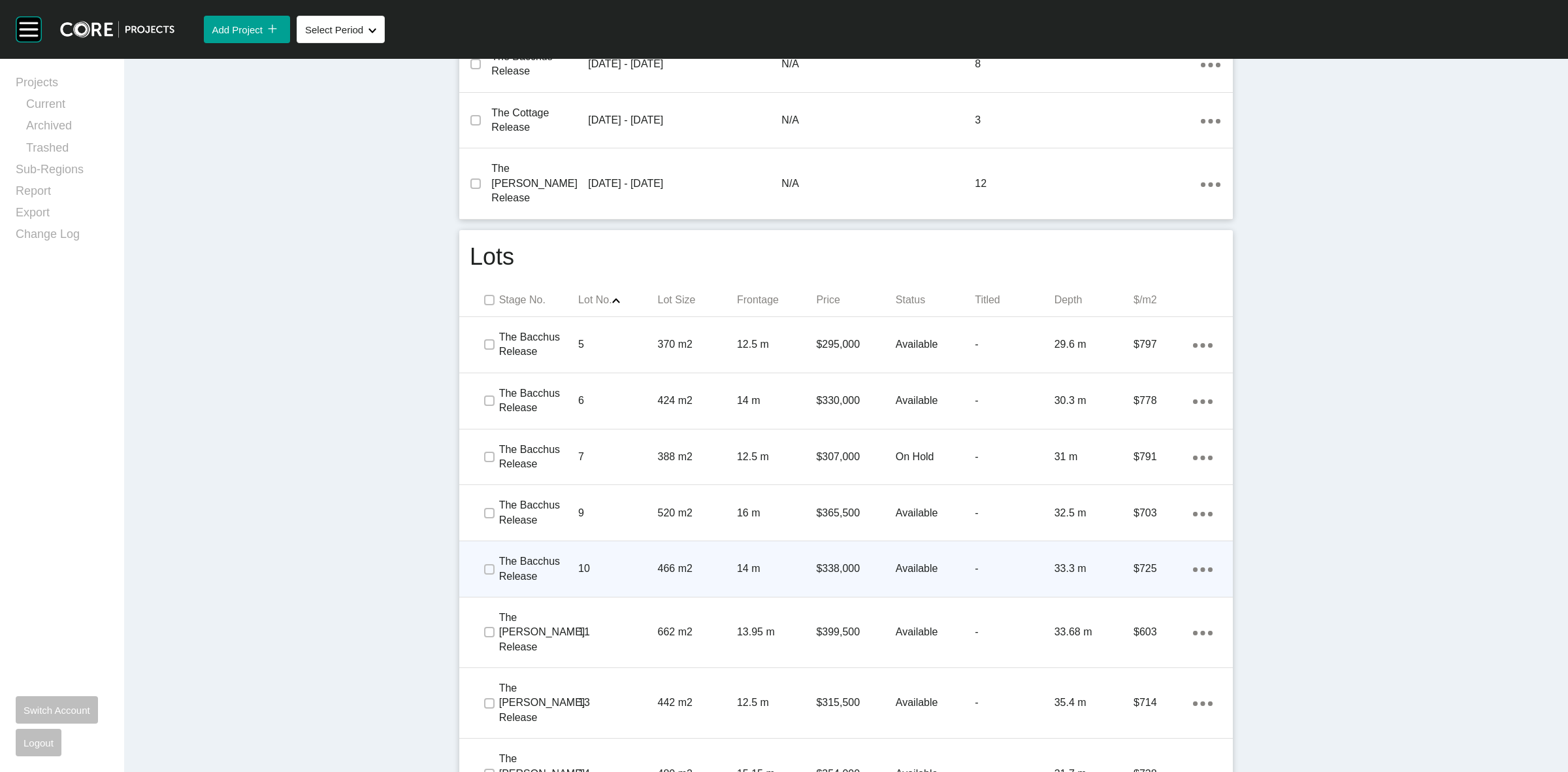
click at [783, 561] on p "14 m" at bounding box center [776, 568] width 79 height 14
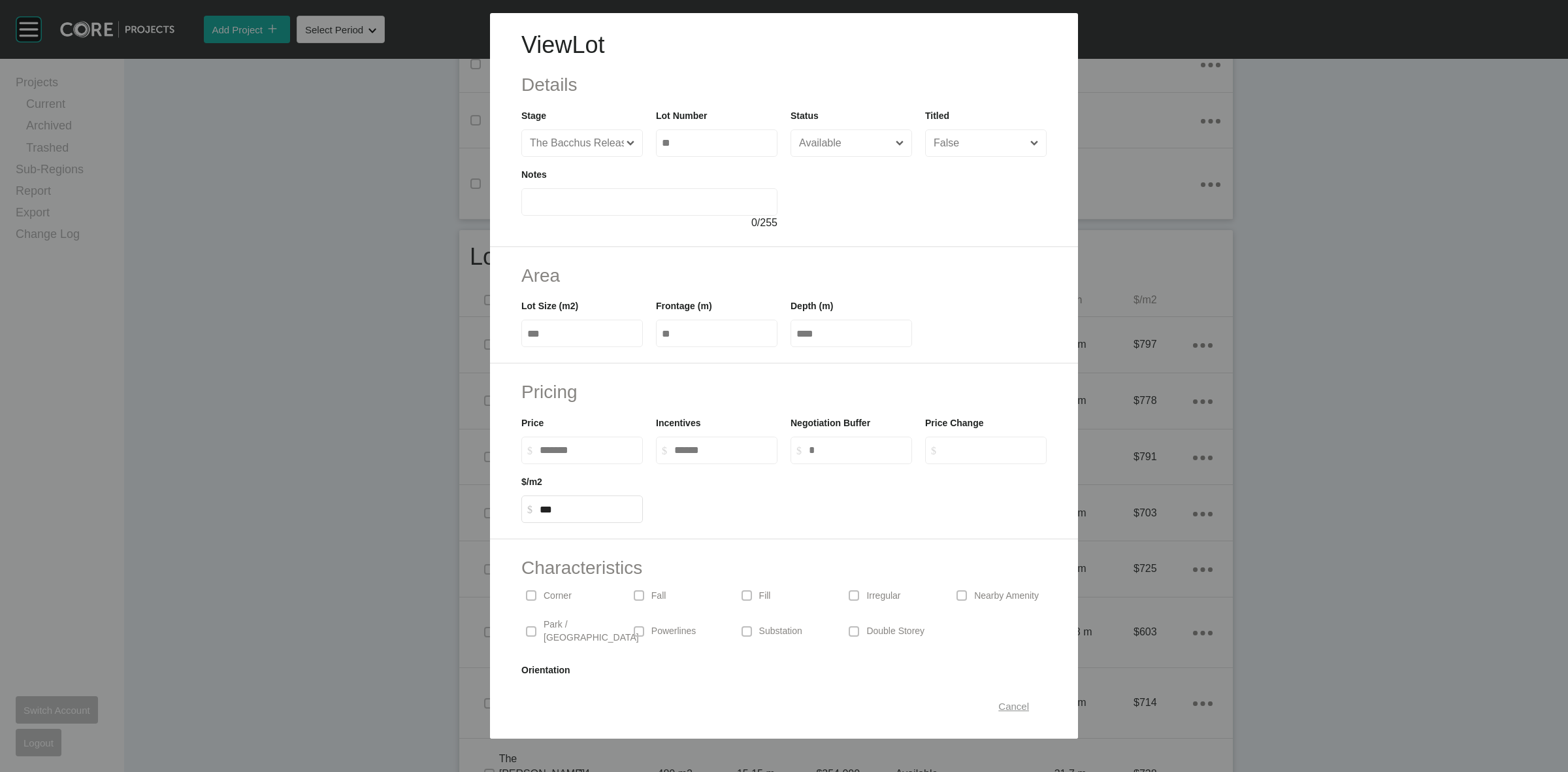
click at [998, 706] on span "Cancel" at bounding box center [1013, 705] width 30 height 11
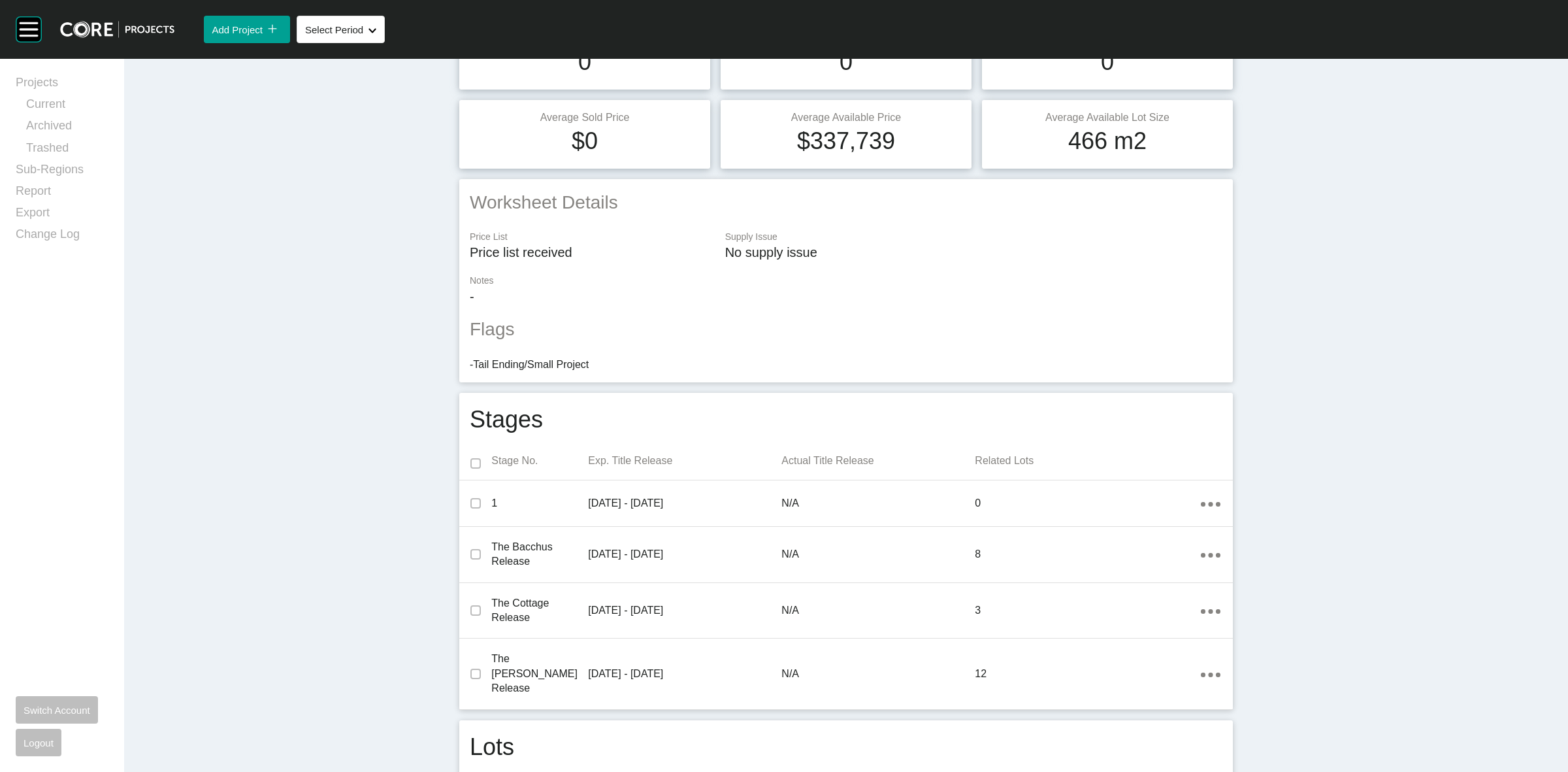
scroll to position [0, 0]
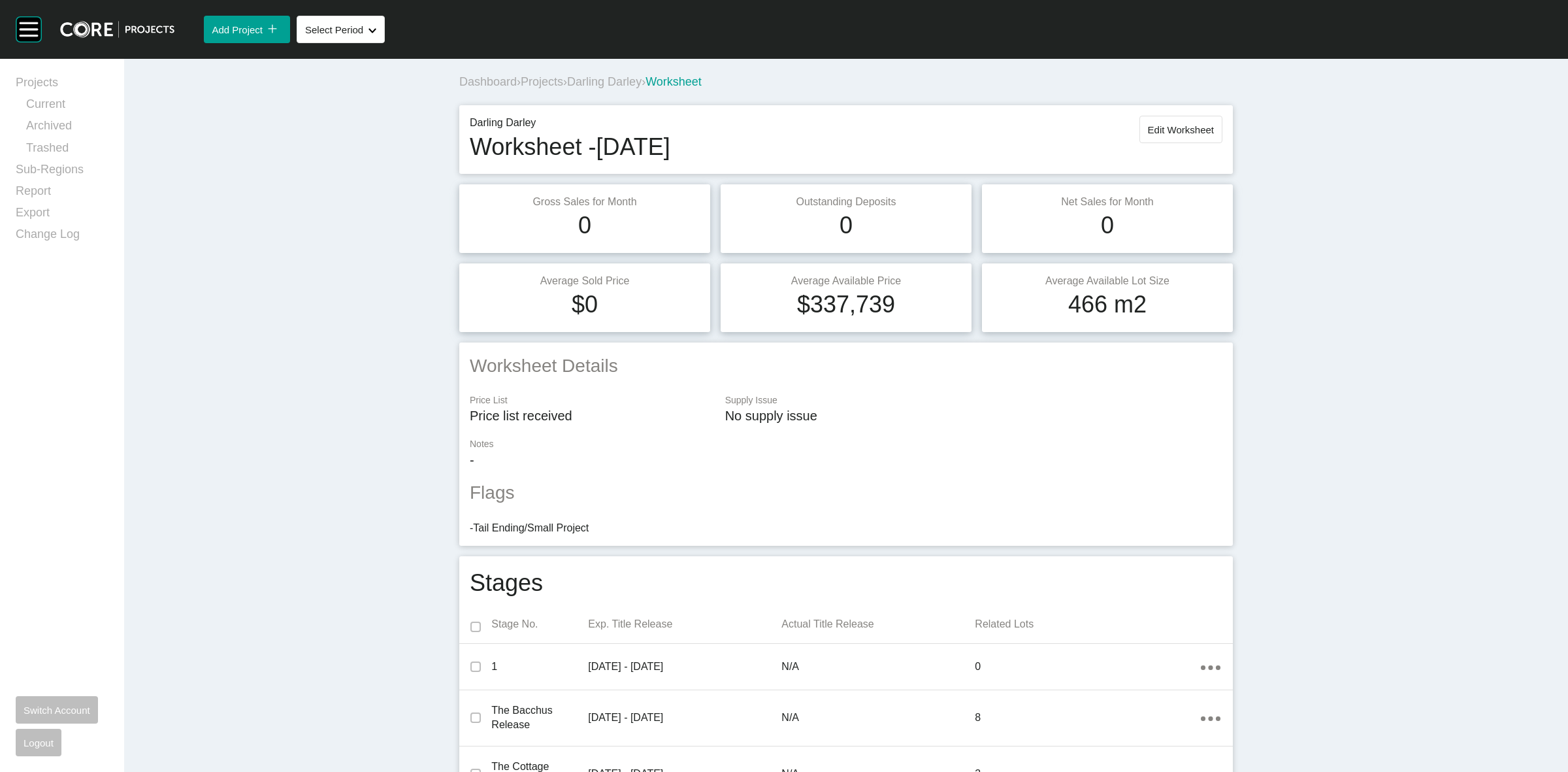
click at [533, 81] on span "Projects" at bounding box center [542, 82] width 42 height 13
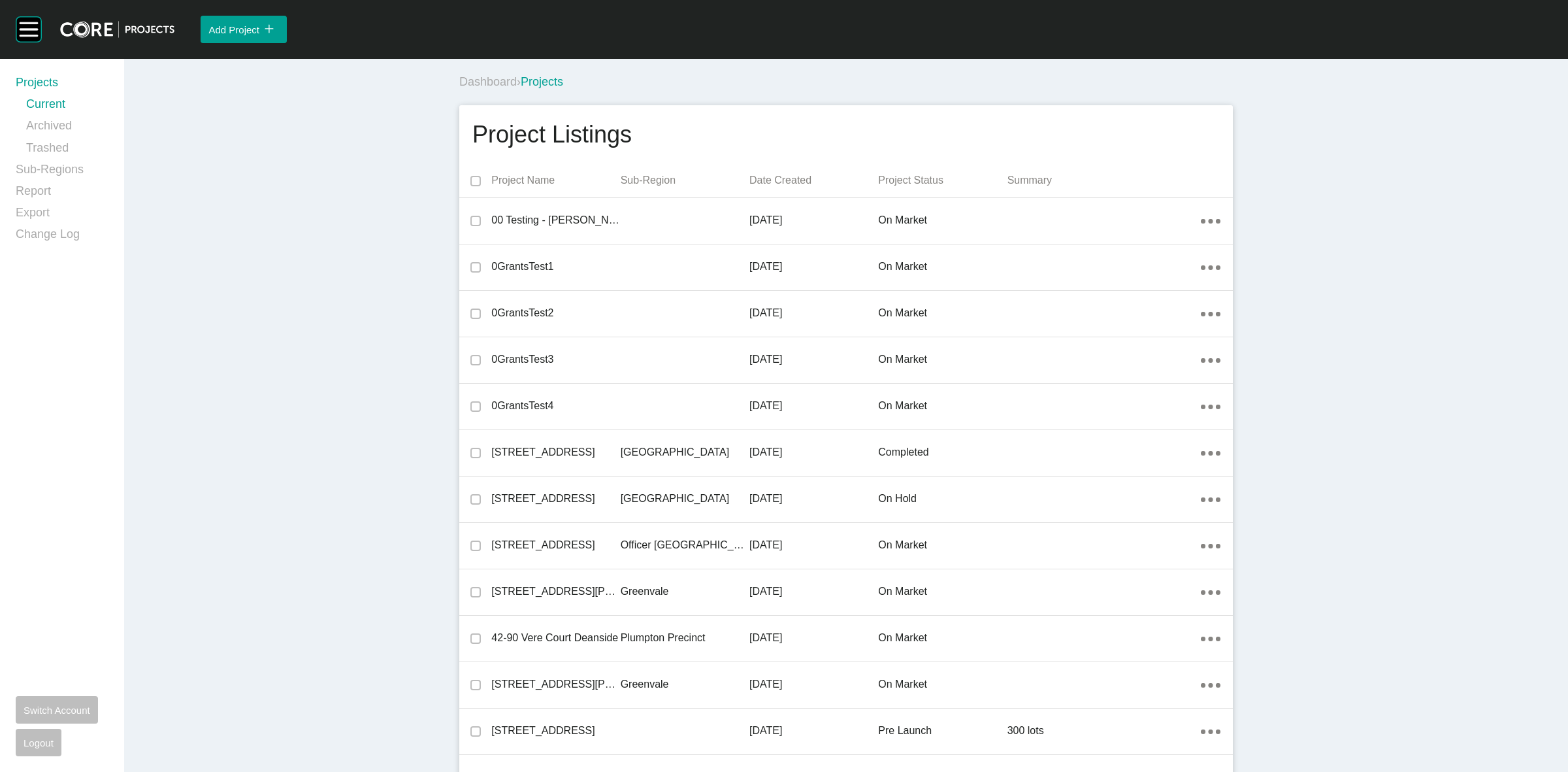
scroll to position [7348, 0]
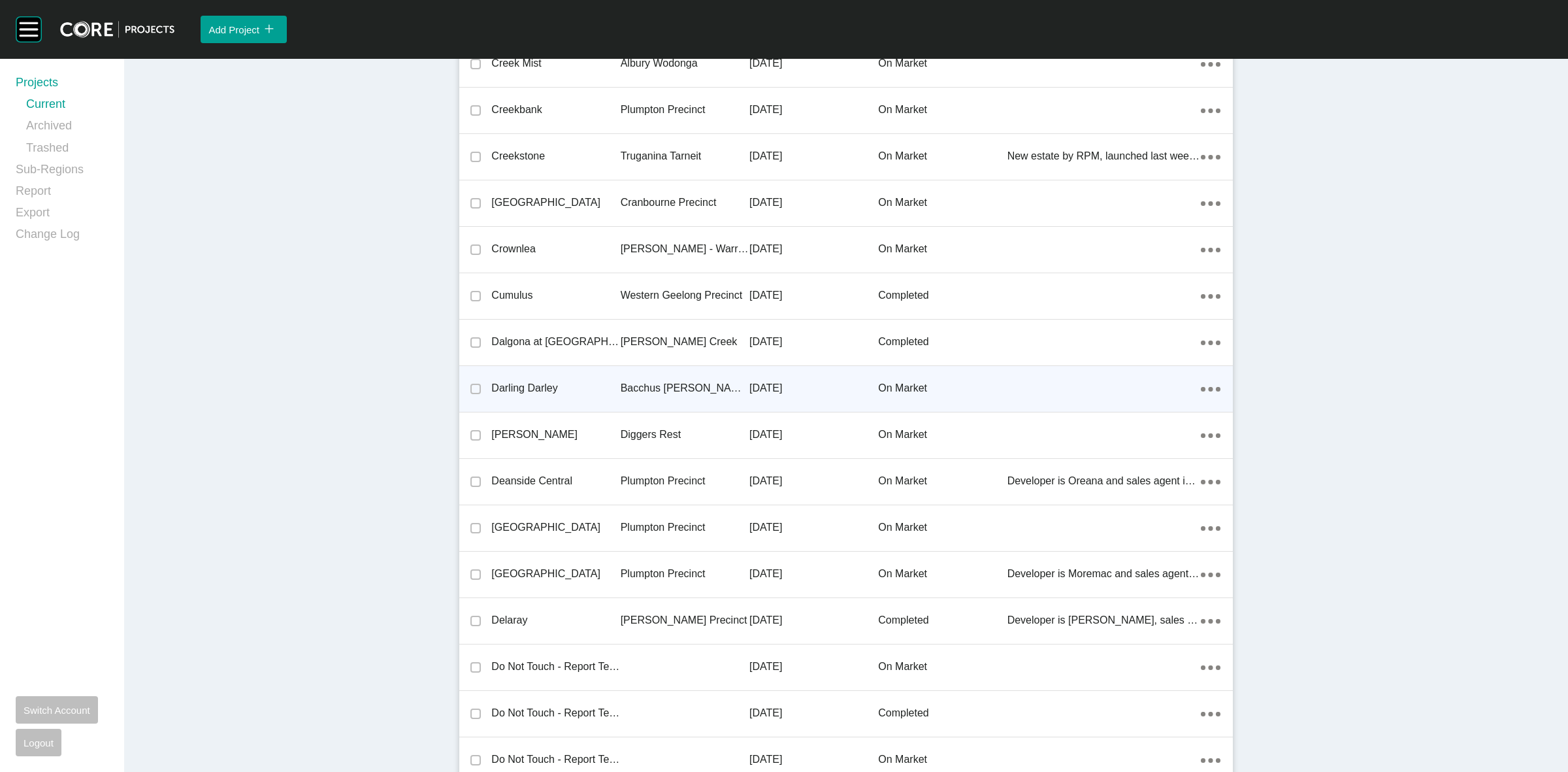
click at [673, 387] on p "Bacchus [PERSON_NAME] Precinct" at bounding box center [685, 388] width 129 height 14
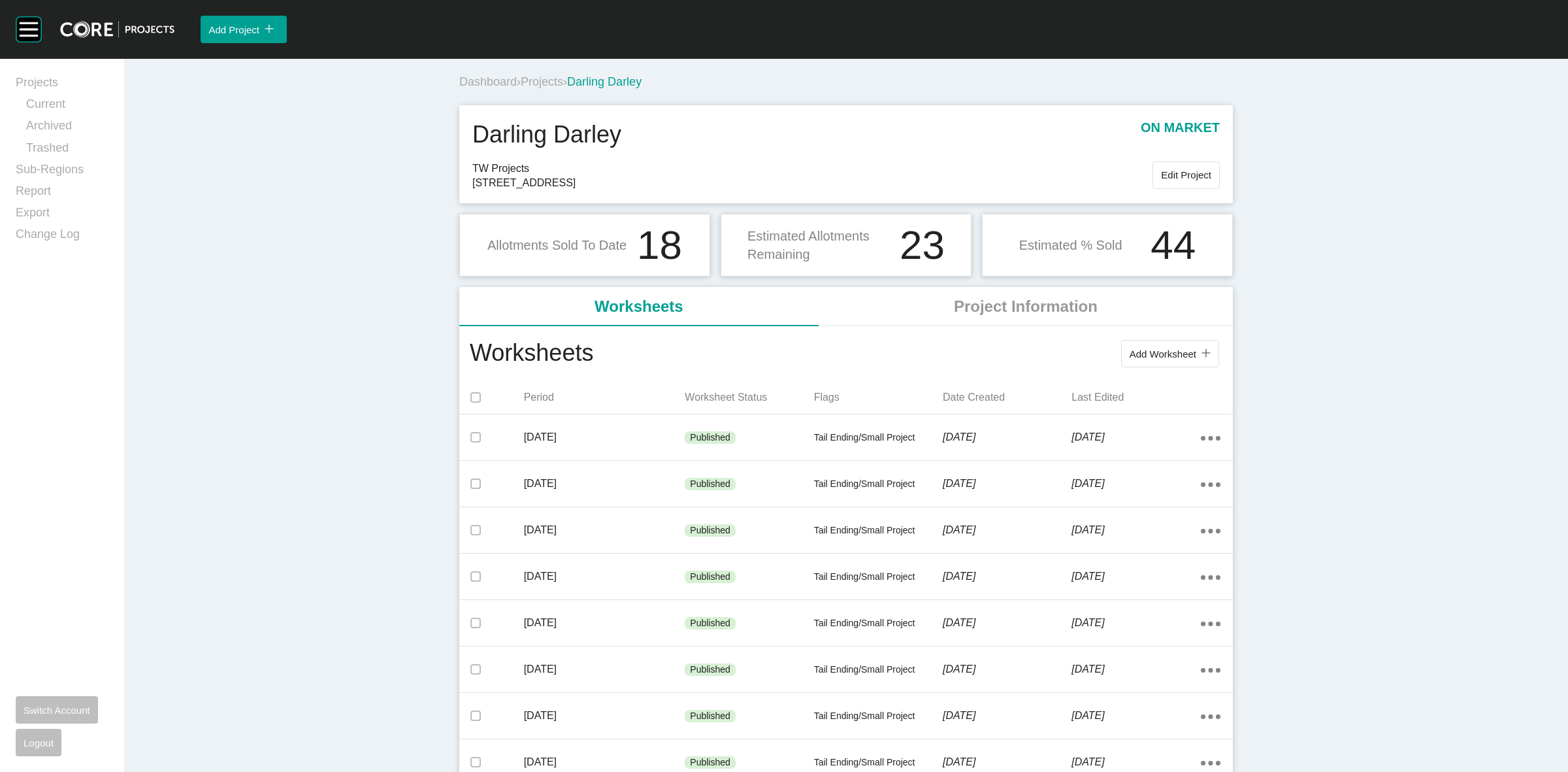
click at [544, 85] on span "Projects" at bounding box center [542, 82] width 42 height 13
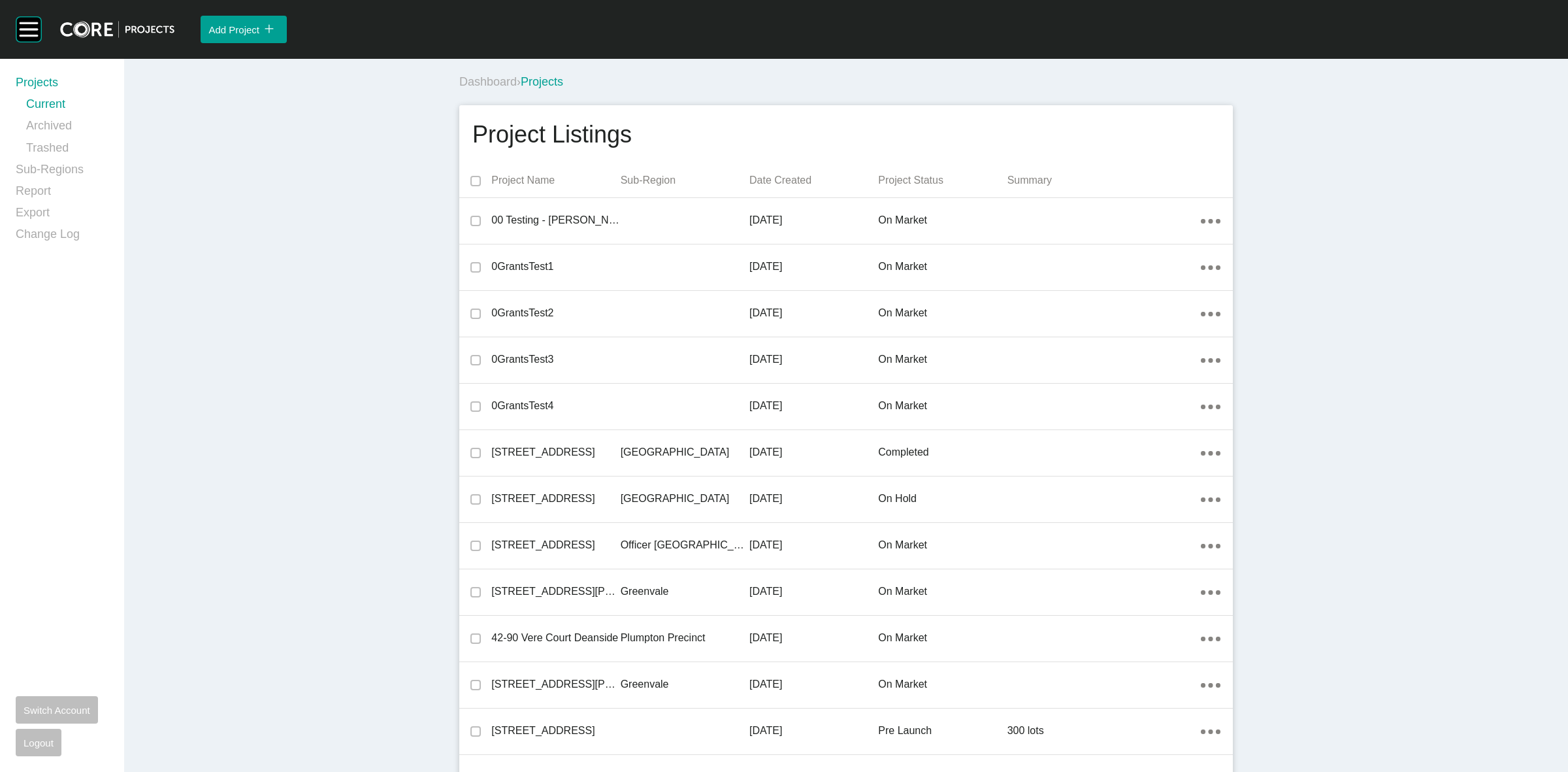
scroll to position [12960, 0]
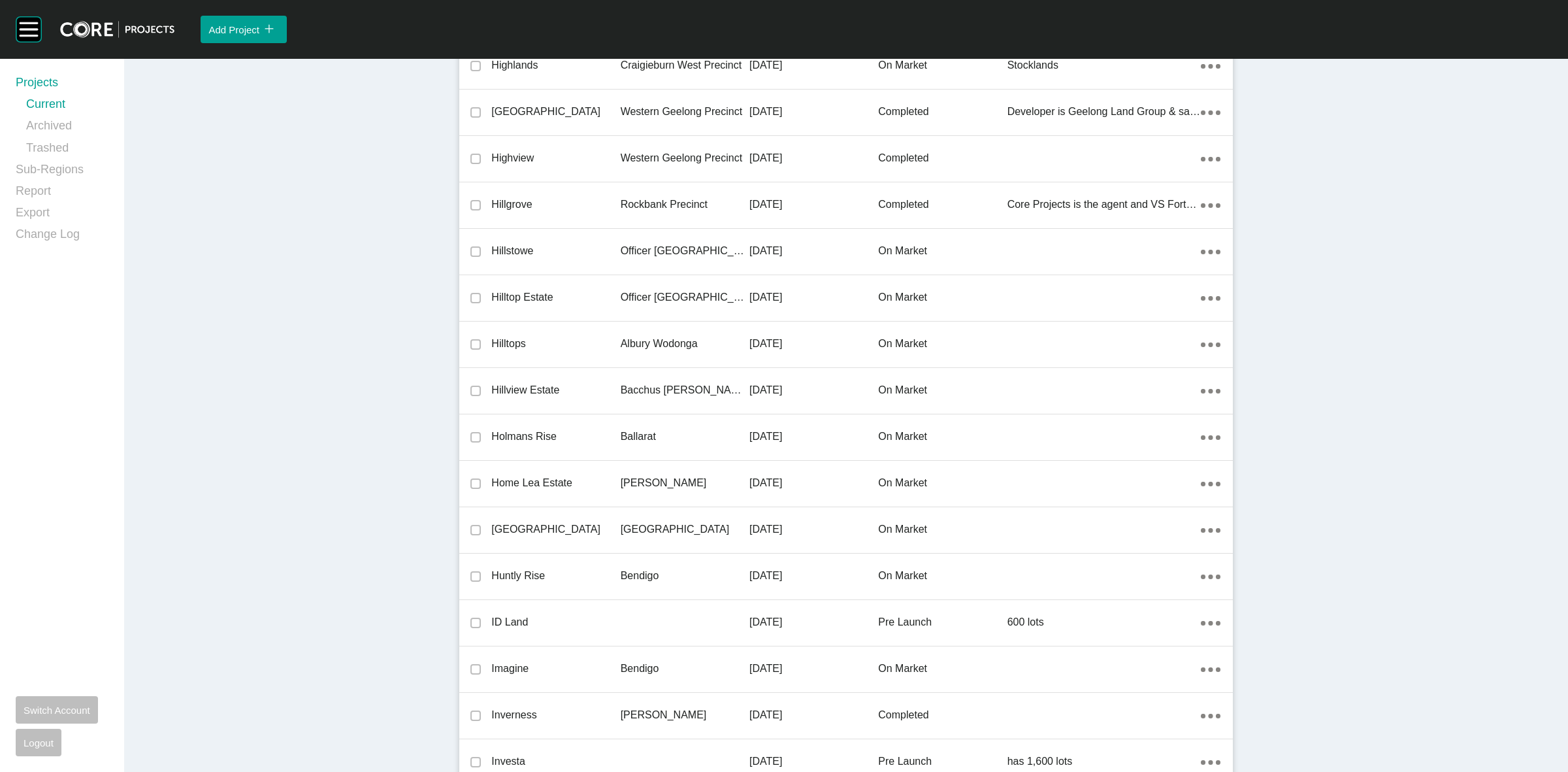
drag, startPoint x: 664, startPoint y: 384, endPoint x: 645, endPoint y: 369, distance: 24.2
click at [663, 384] on p "Bacchus [PERSON_NAME] Precinct" at bounding box center [685, 389] width 129 height 14
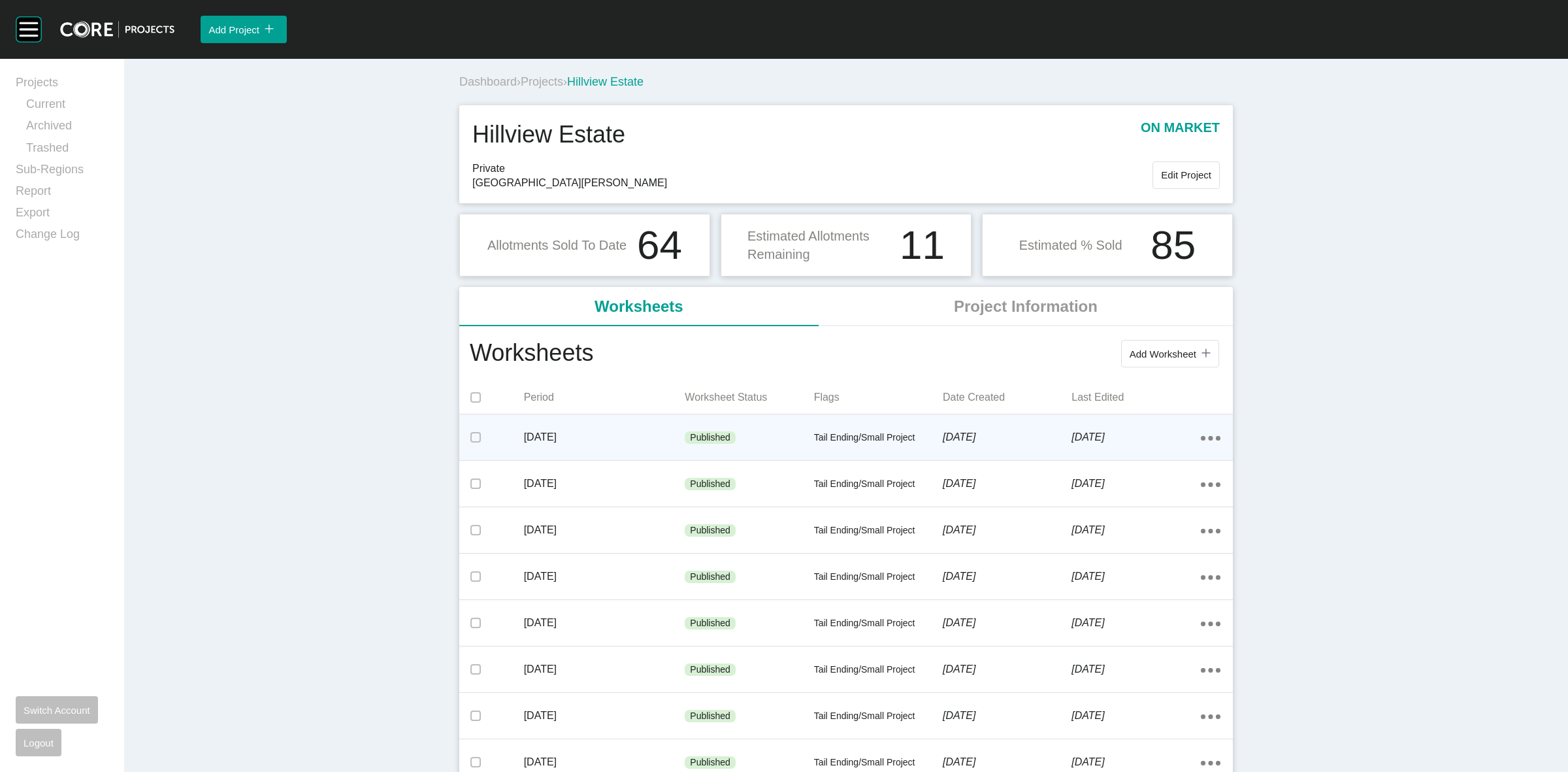
click at [637, 434] on p "[DATE]" at bounding box center [605, 437] width 161 height 14
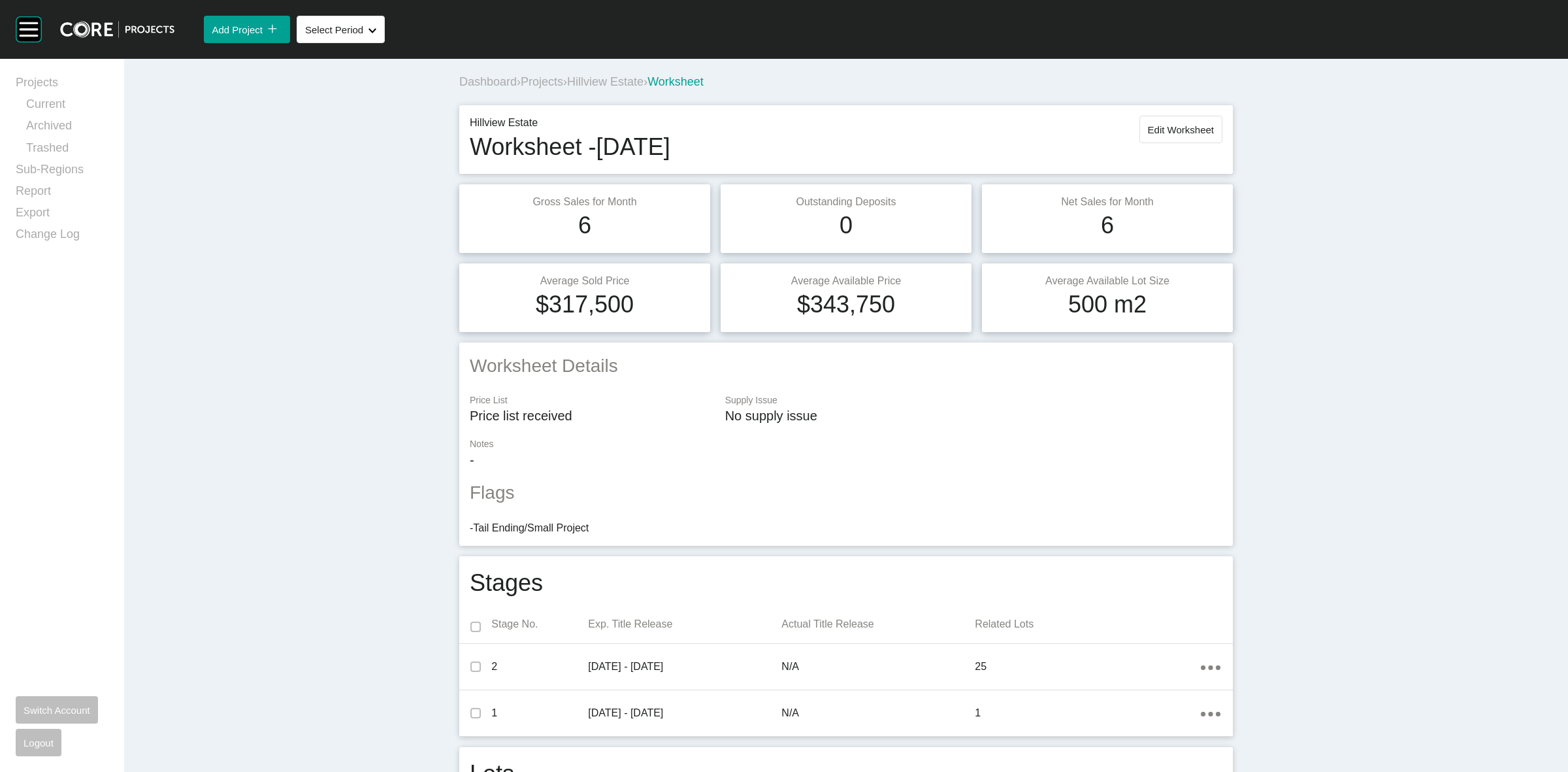
click at [625, 80] on span "Hillview Estate" at bounding box center [605, 82] width 76 height 13
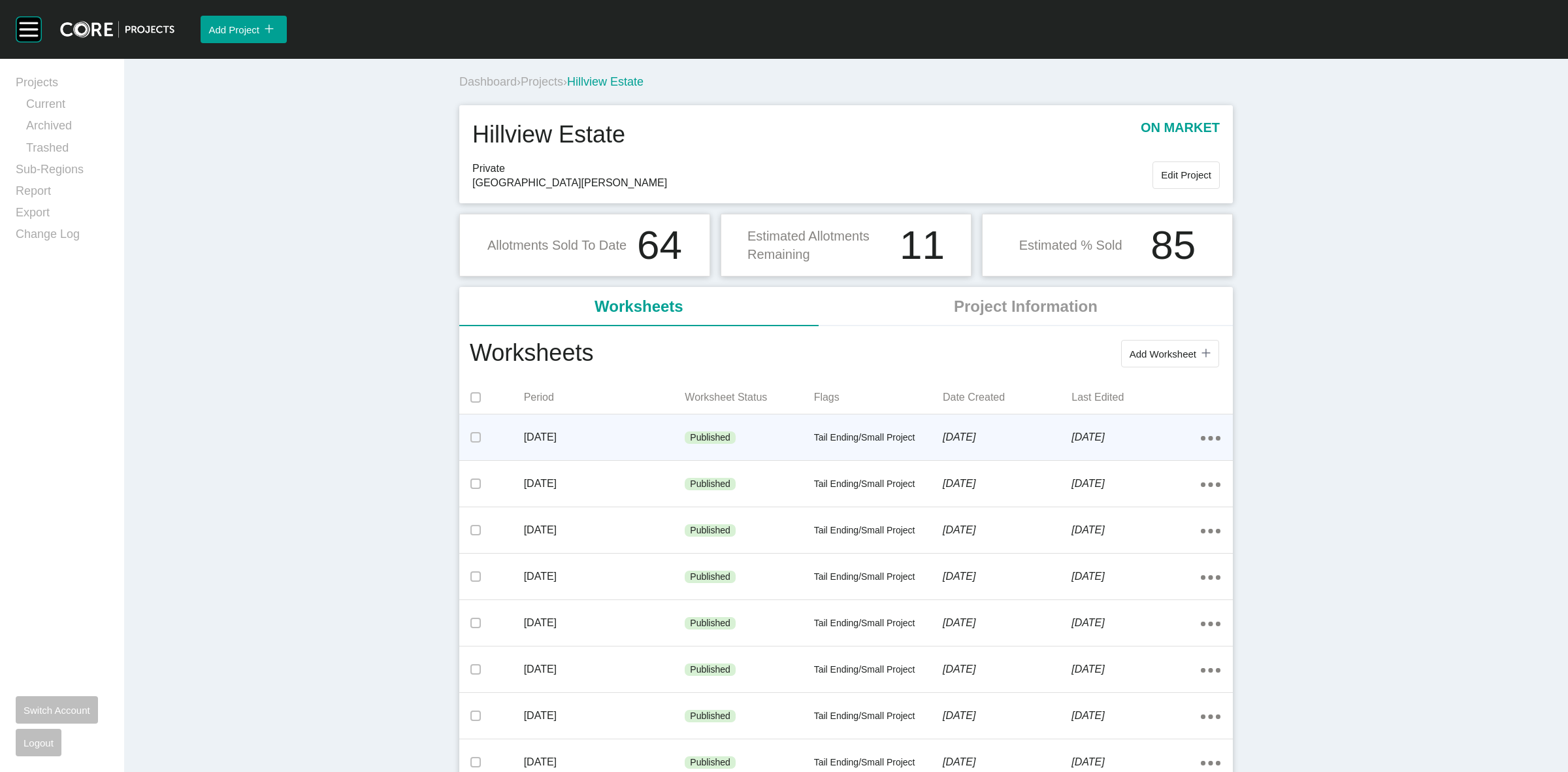
click at [621, 440] on p "[DATE]" at bounding box center [605, 437] width 161 height 14
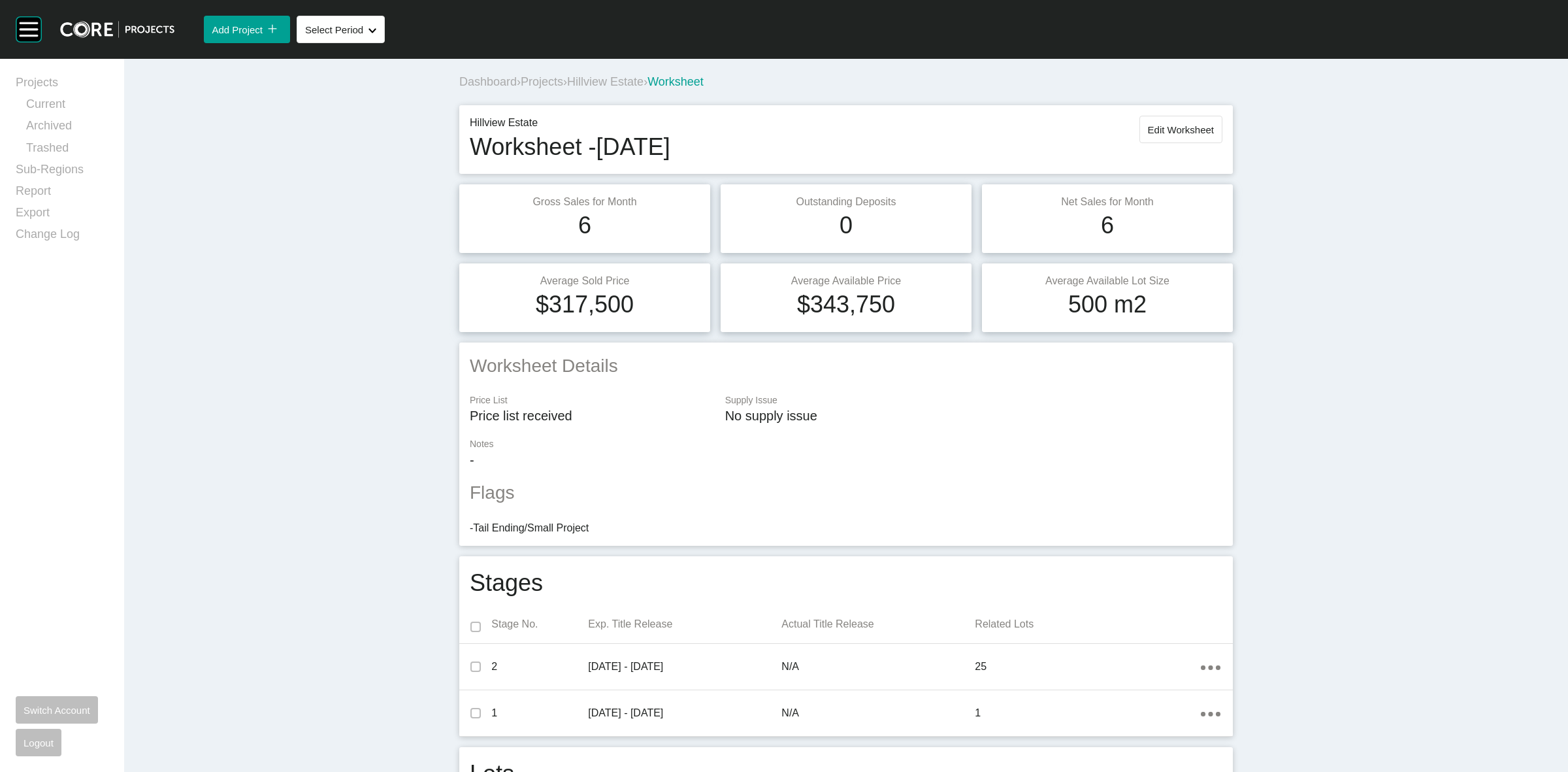
click at [622, 81] on span "Hillview Estate" at bounding box center [605, 82] width 76 height 13
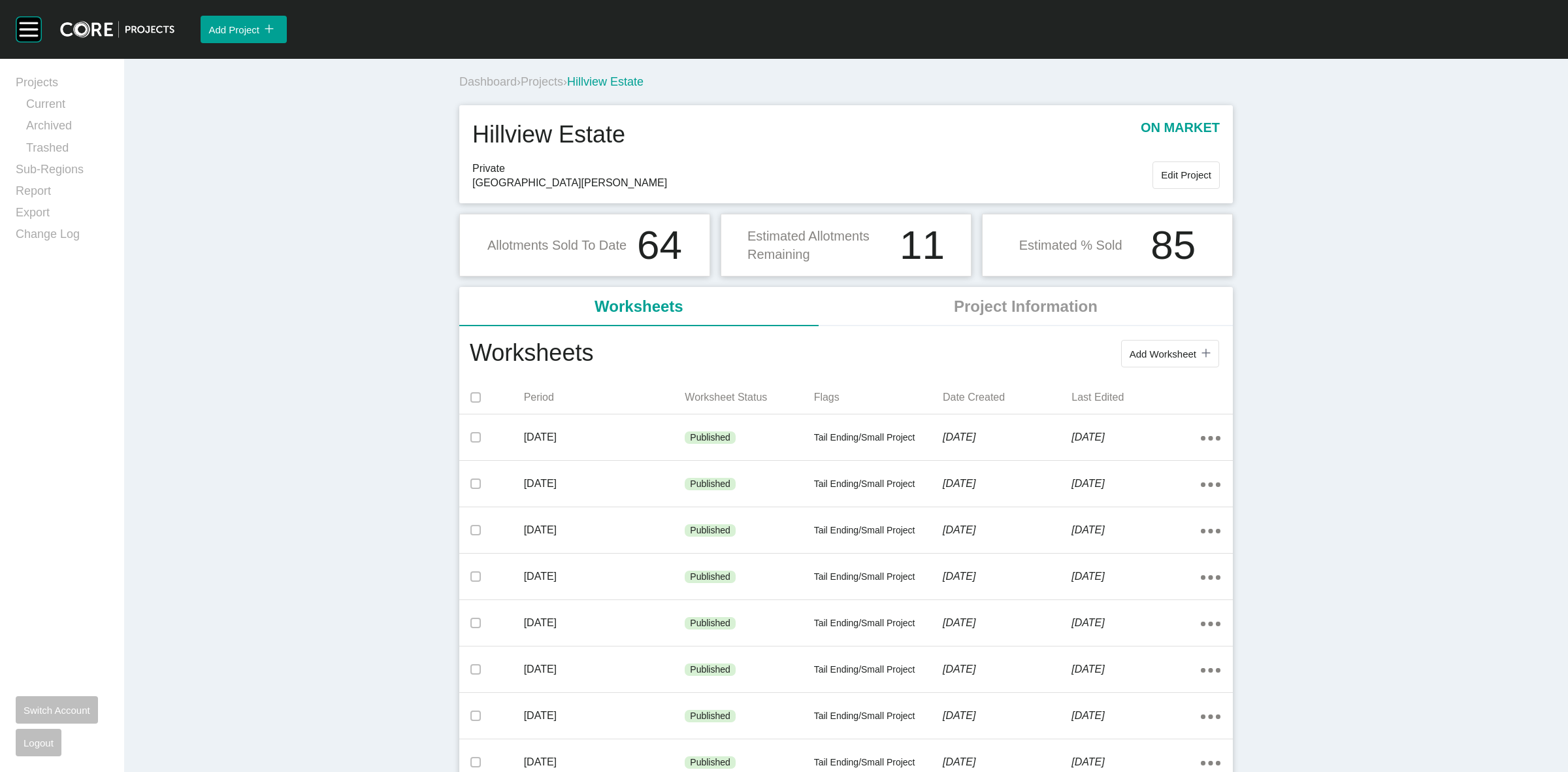
click at [524, 81] on span "Projects" at bounding box center [542, 82] width 42 height 13
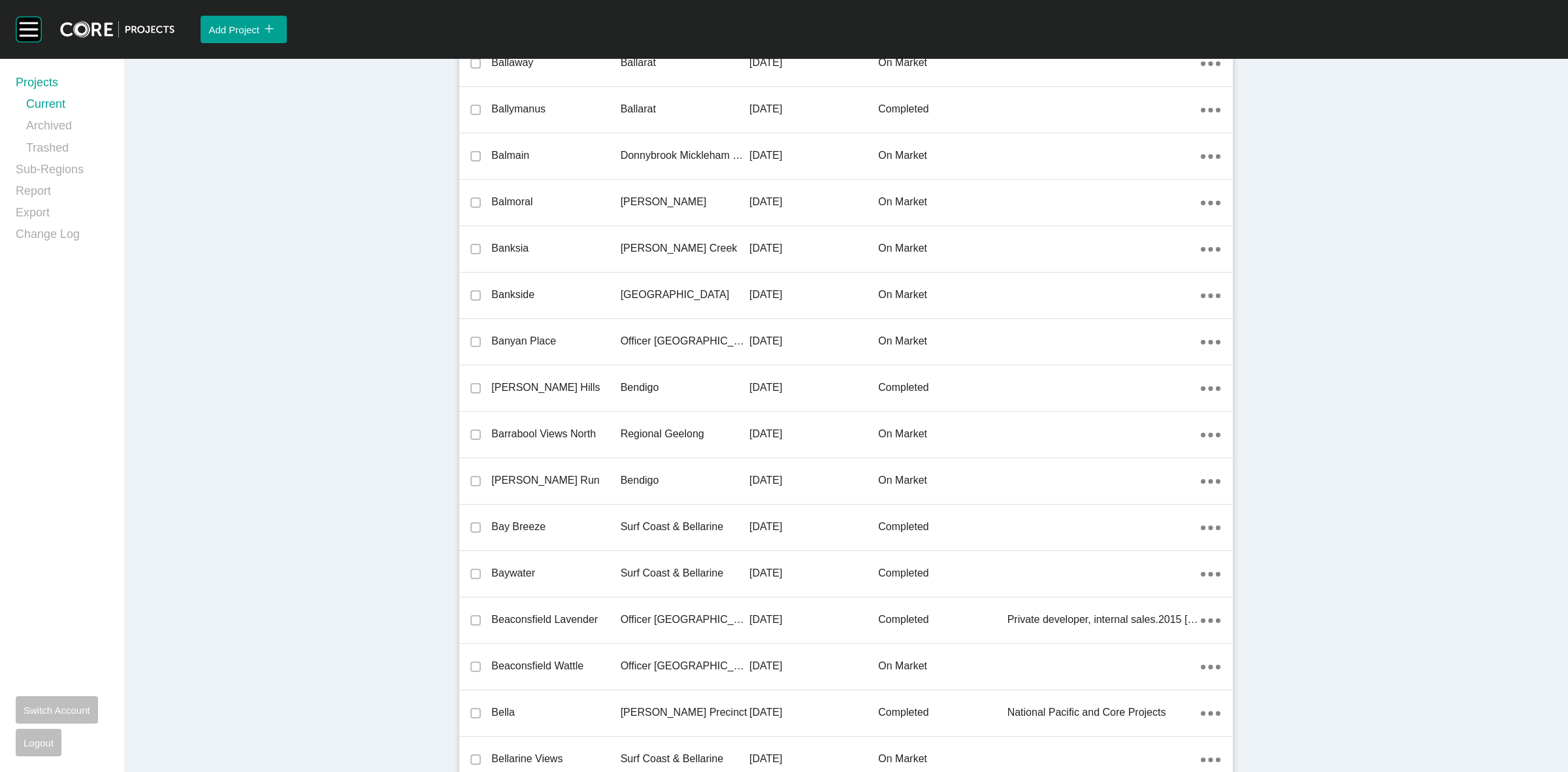
scroll to position [15512, 0]
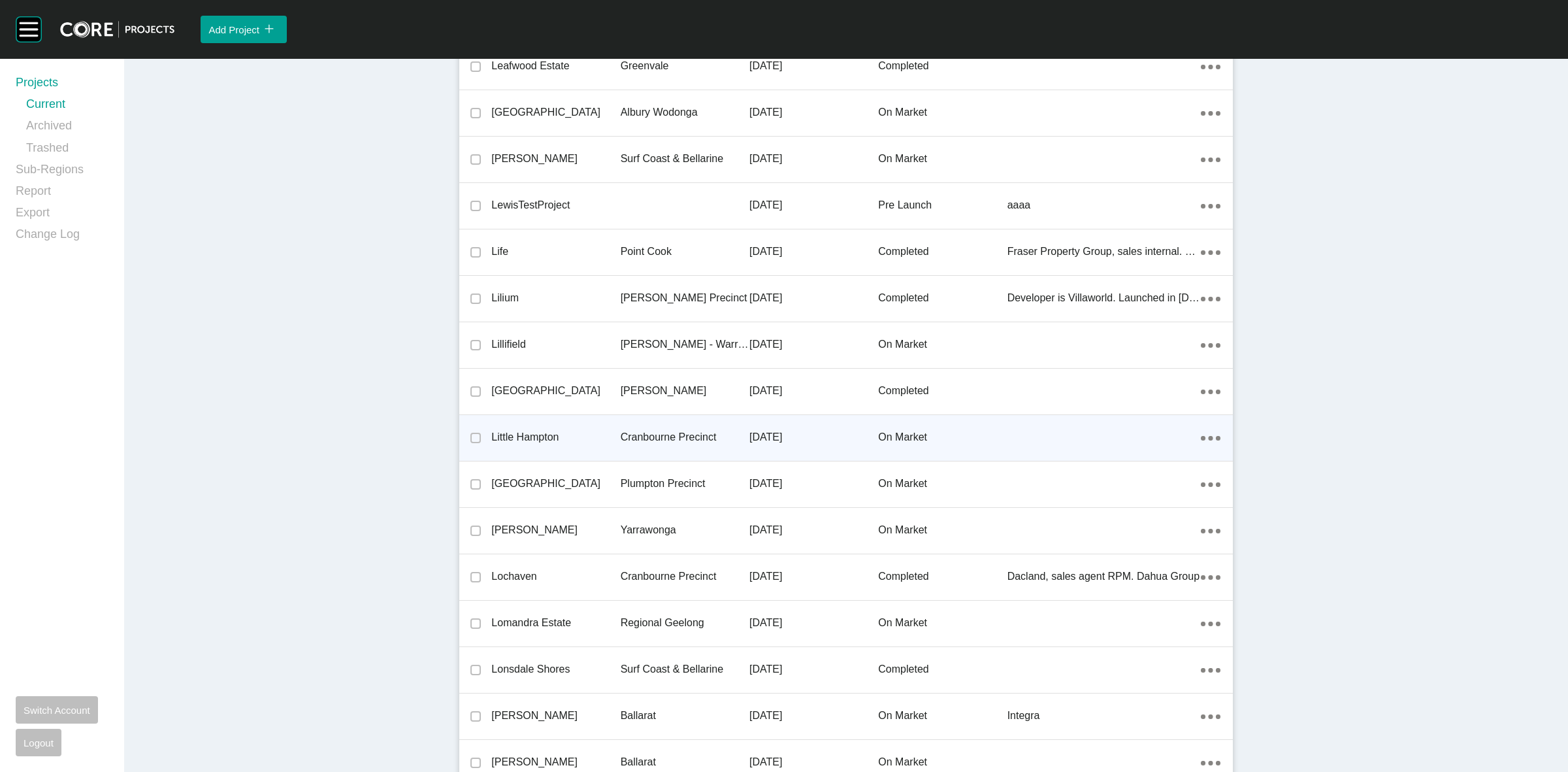
click at [652, 432] on p "Cranbourne Precinct" at bounding box center [685, 437] width 129 height 14
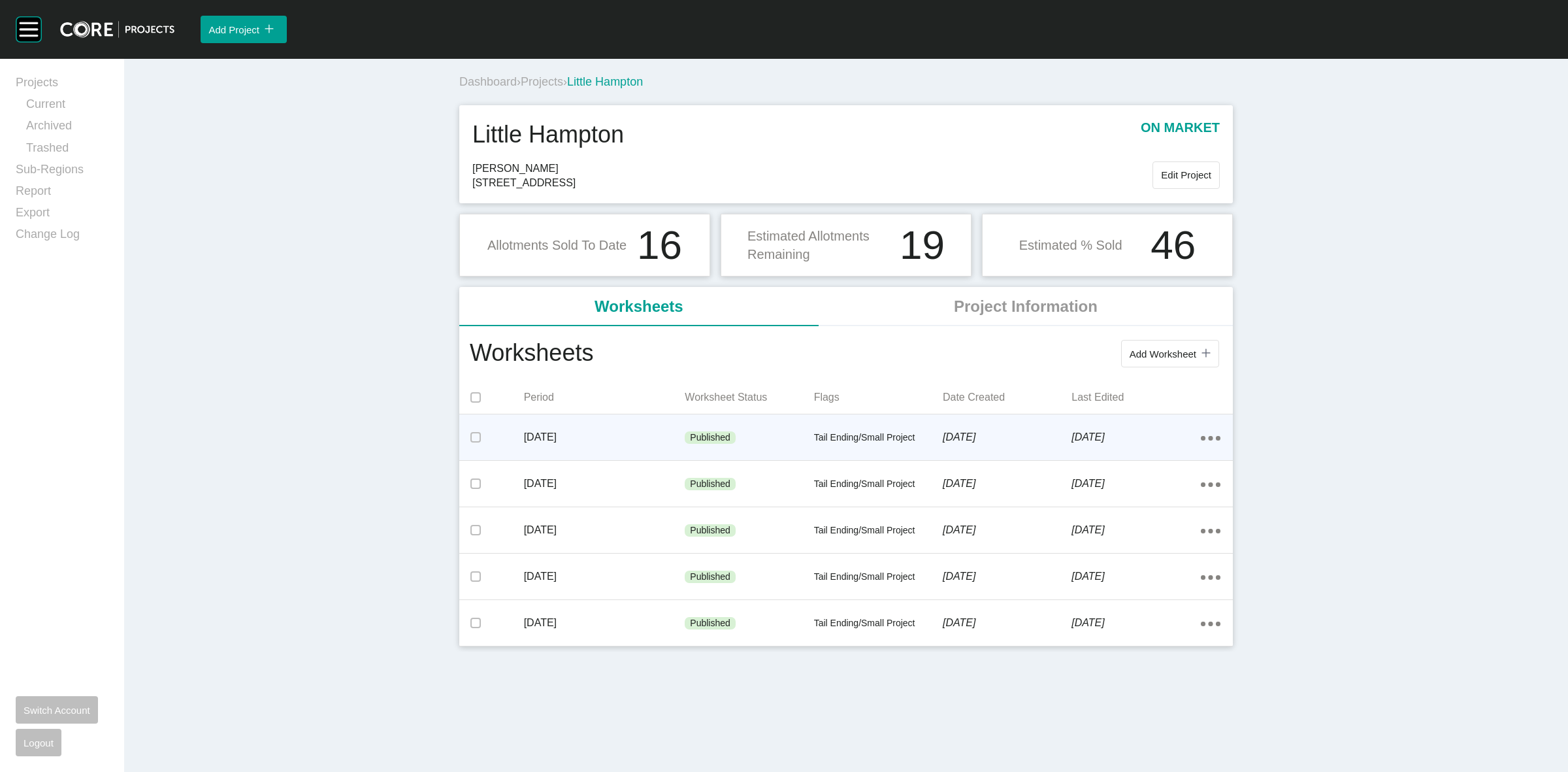
click at [1171, 436] on p "[DATE]" at bounding box center [1136, 437] width 129 height 14
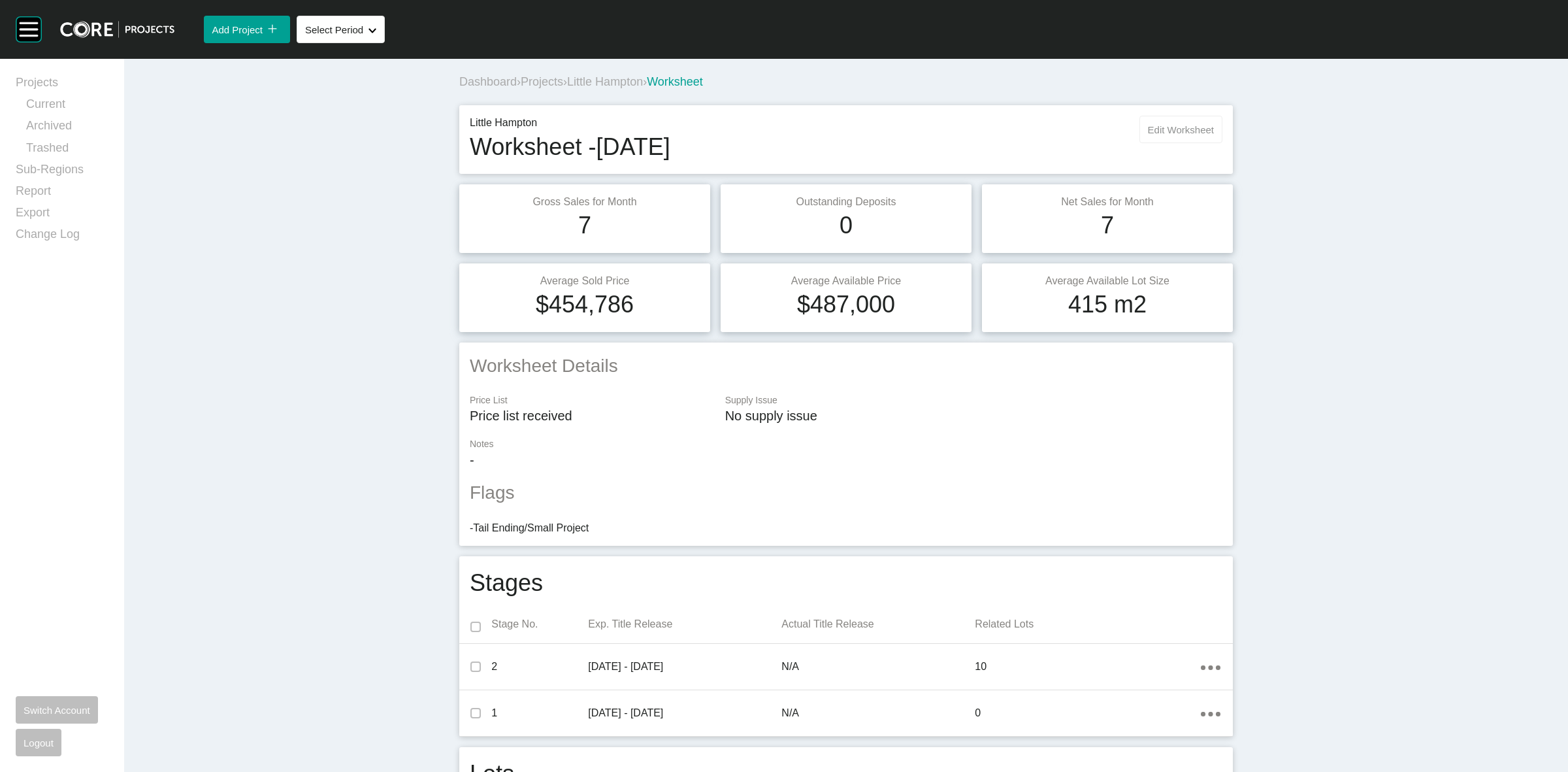
click at [1151, 130] on span "Edit Worksheet" at bounding box center [1180, 130] width 66 height 11
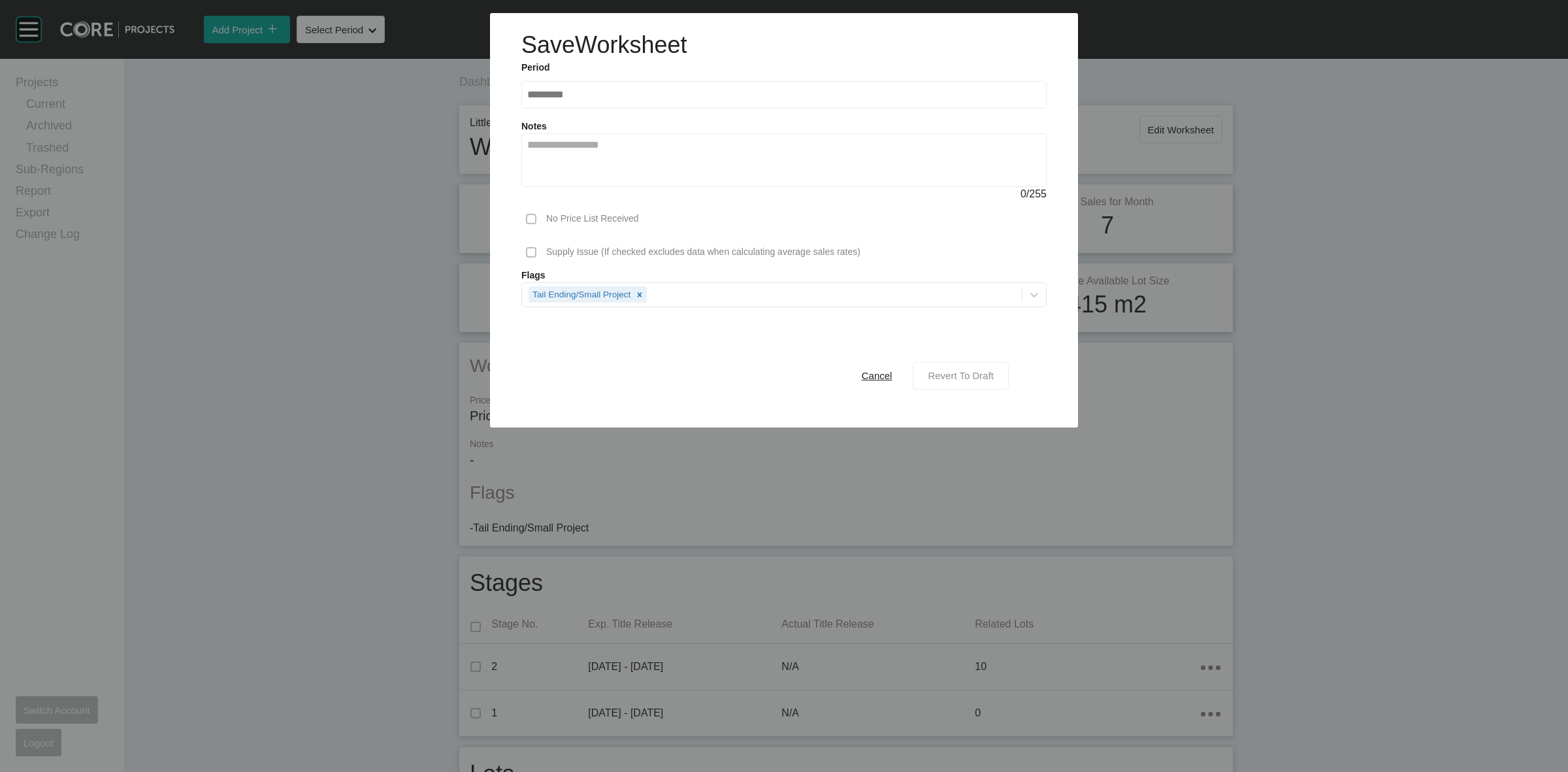
click at [990, 376] on span "Revert To Draft" at bounding box center [960, 375] width 66 height 11
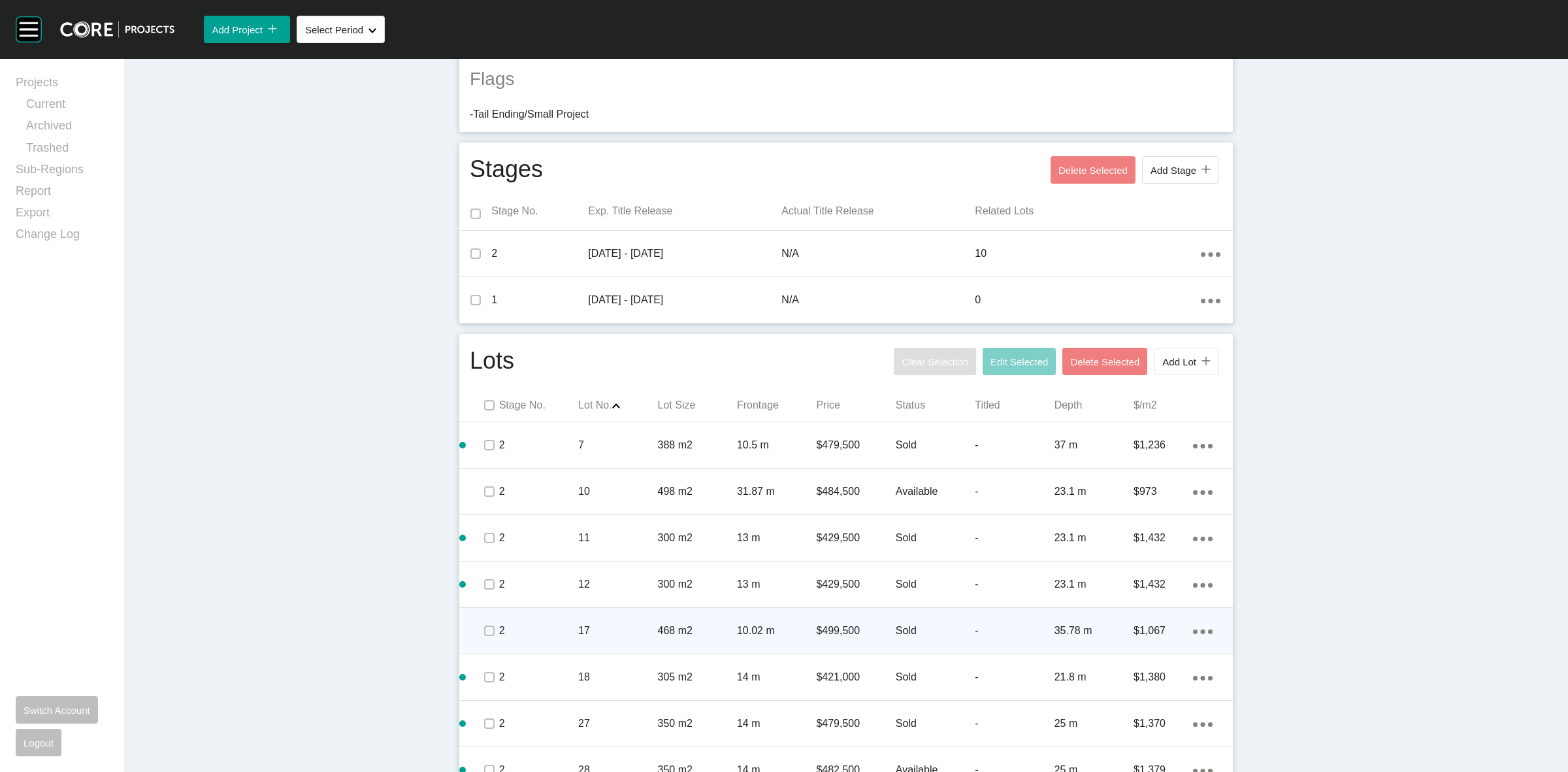
scroll to position [533, 0]
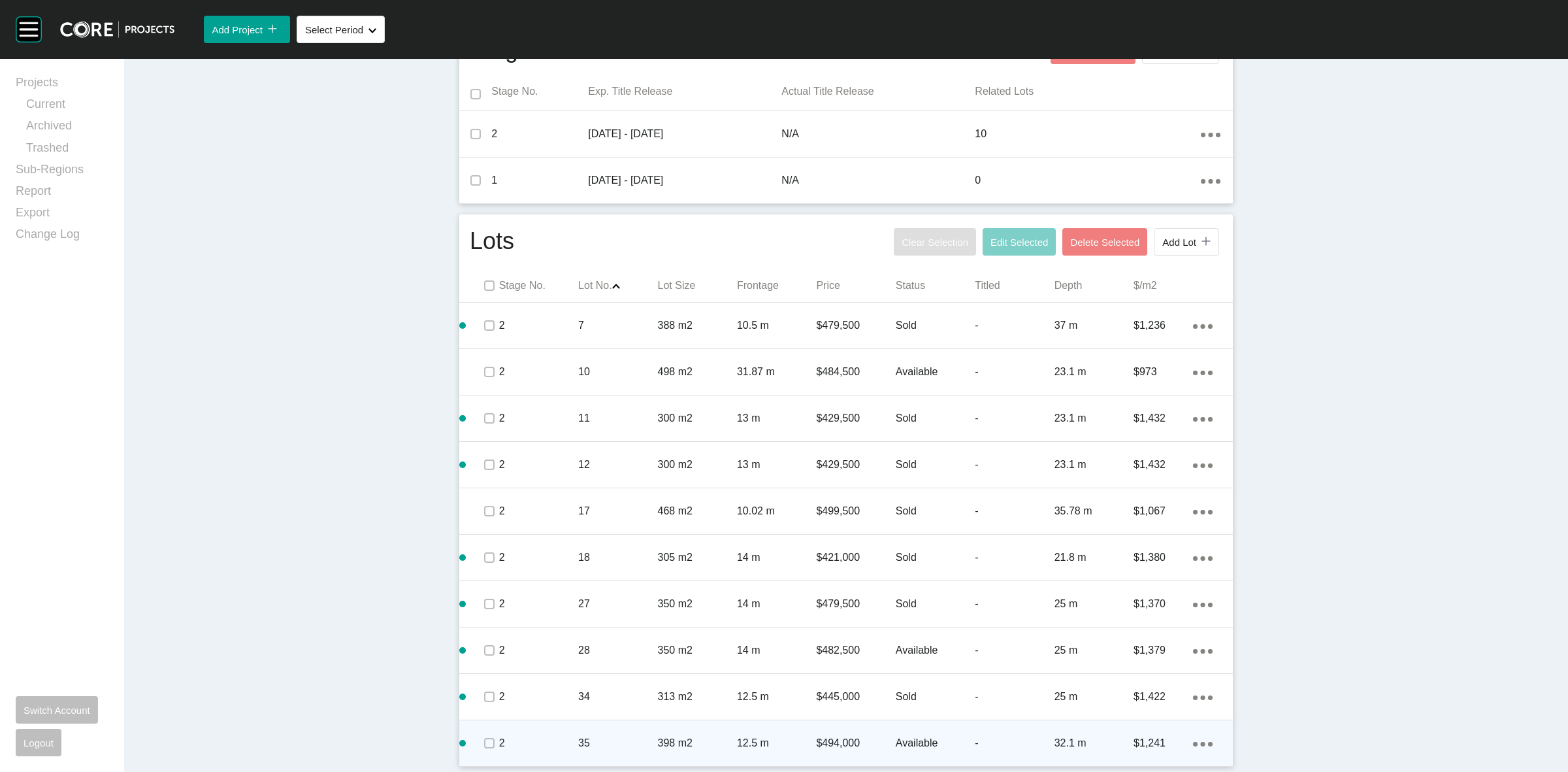
click at [615, 743] on p "35" at bounding box center [617, 742] width 79 height 14
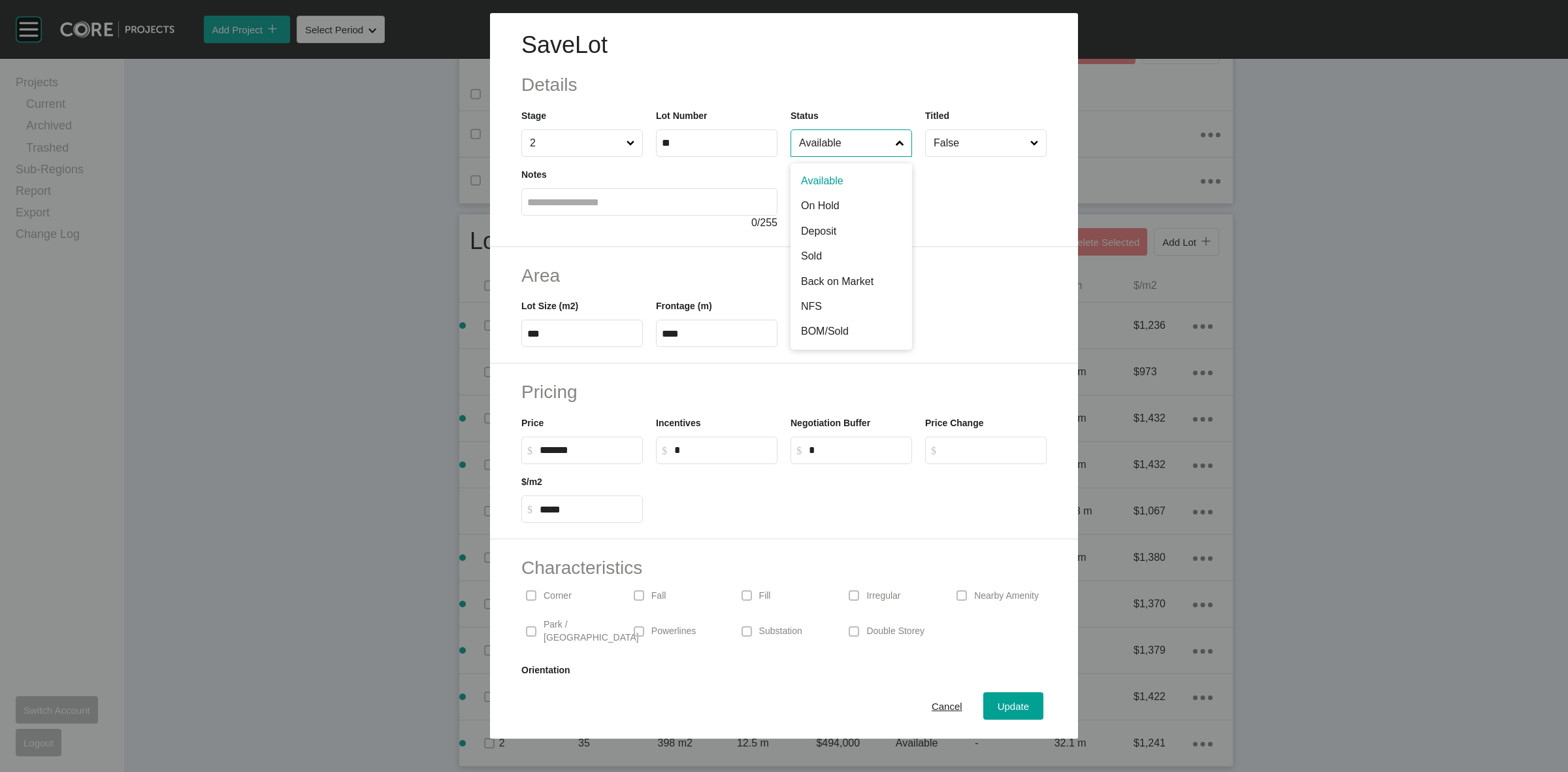
click at [830, 148] on input "Available" at bounding box center [844, 143] width 97 height 26
click at [1000, 699] on div "Update" at bounding box center [1013, 706] width 38 height 18
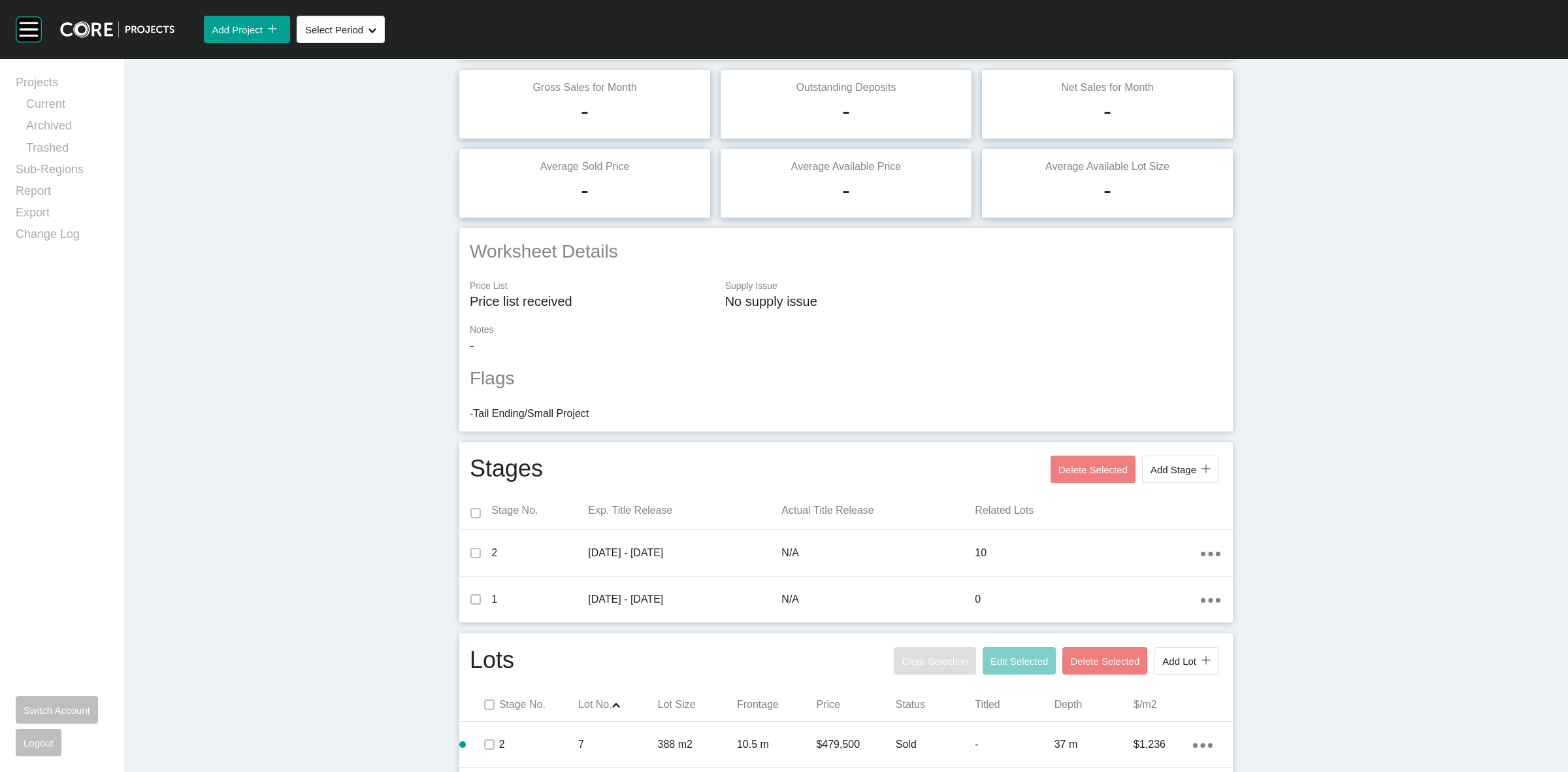
scroll to position [0, 0]
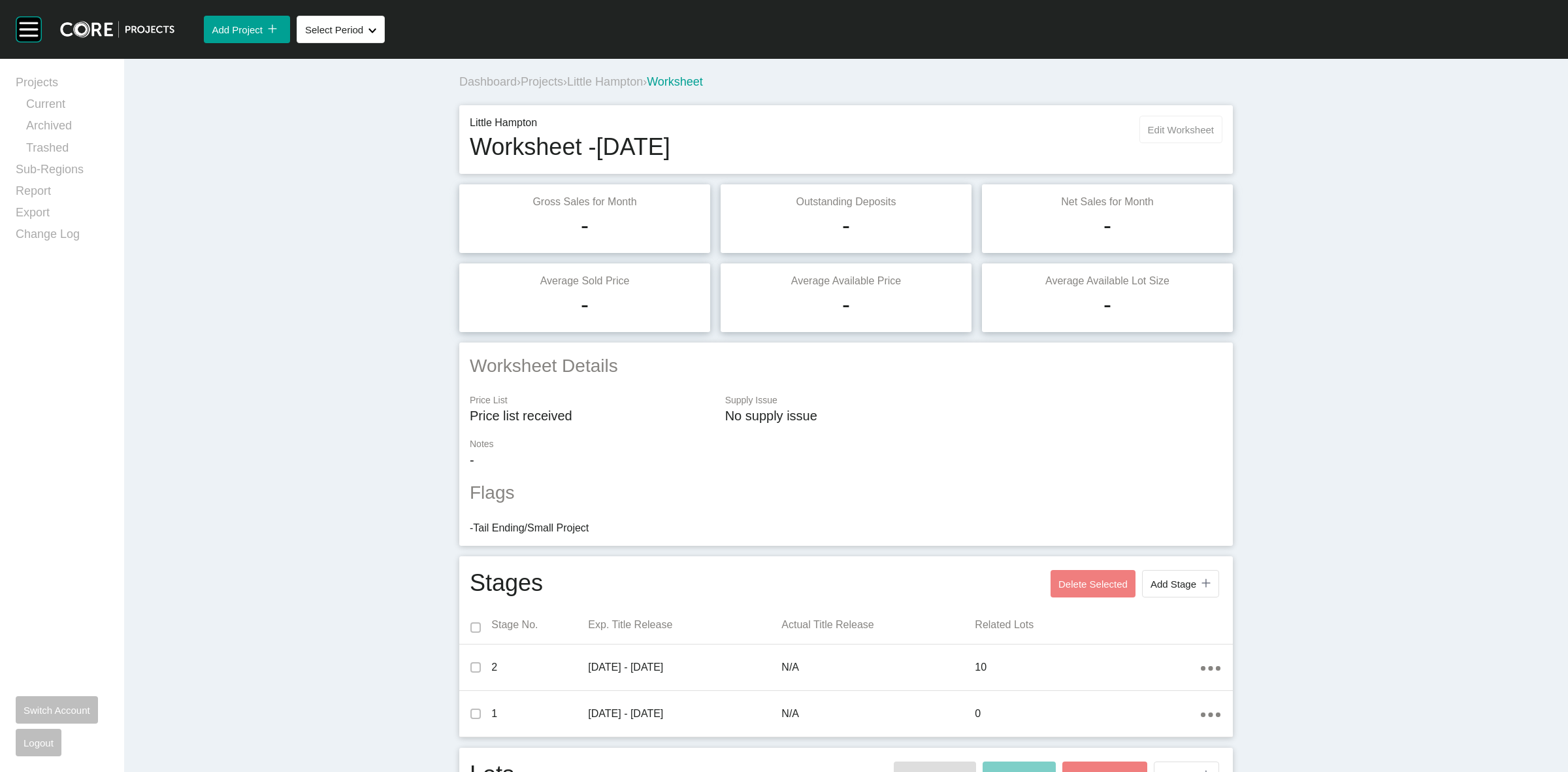
click at [1174, 122] on button "Edit Worksheet" at bounding box center [1181, 129] width 83 height 27
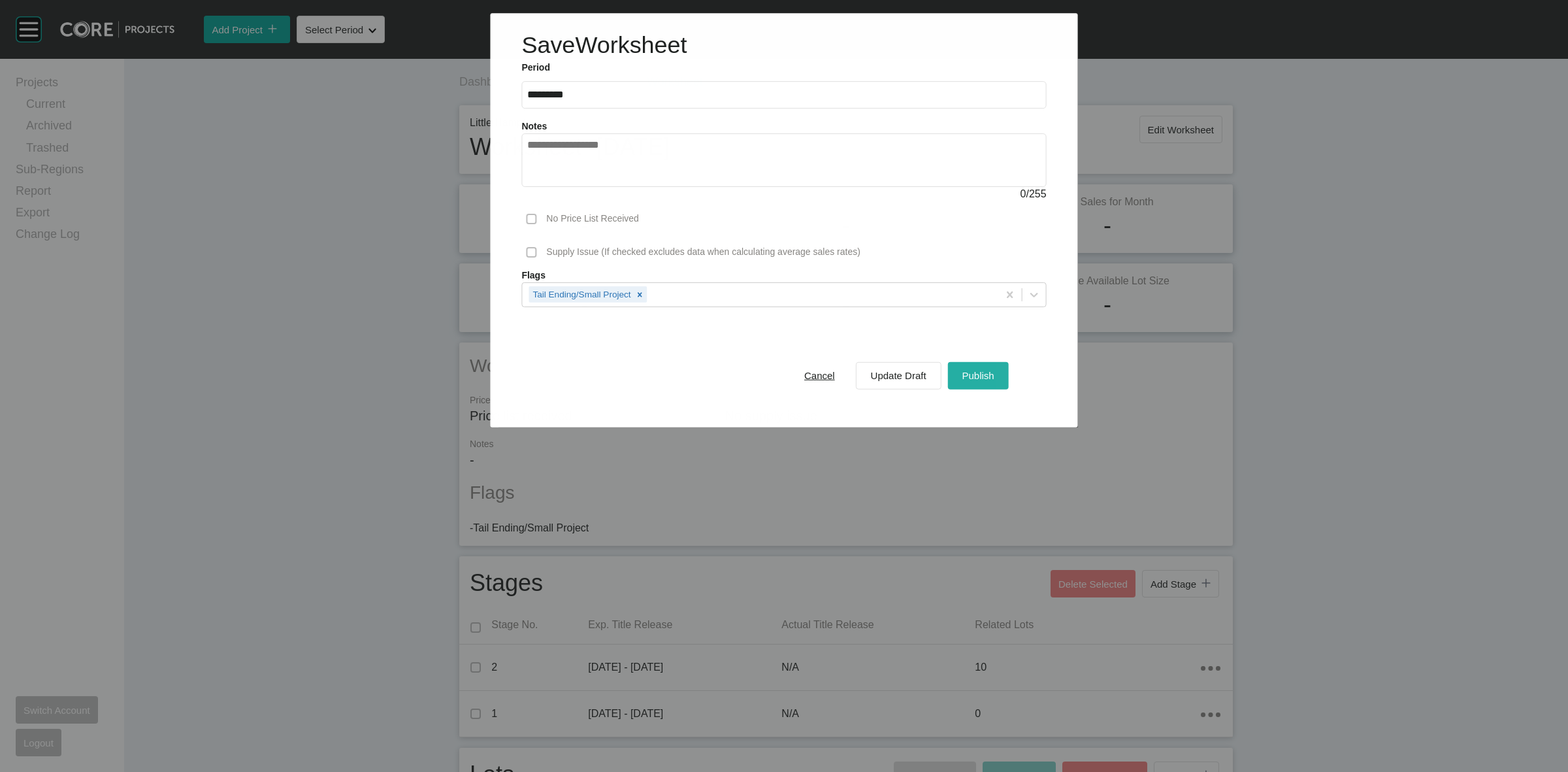
click at [972, 373] on span "Publish" at bounding box center [978, 375] width 32 height 11
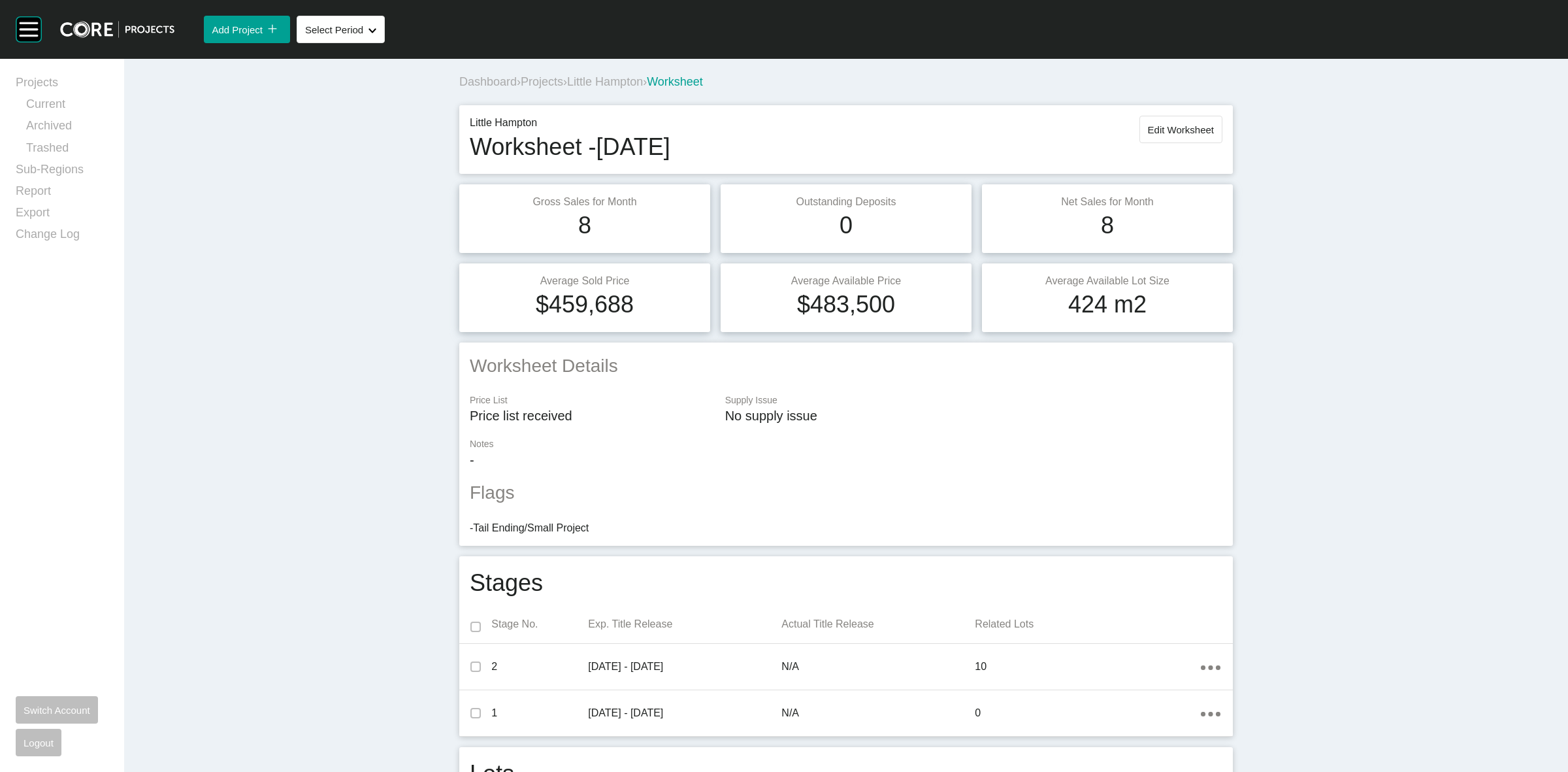
click at [622, 79] on span "Little Hampton" at bounding box center [605, 82] width 75 height 13
